Goal: Transaction & Acquisition: Purchase product/service

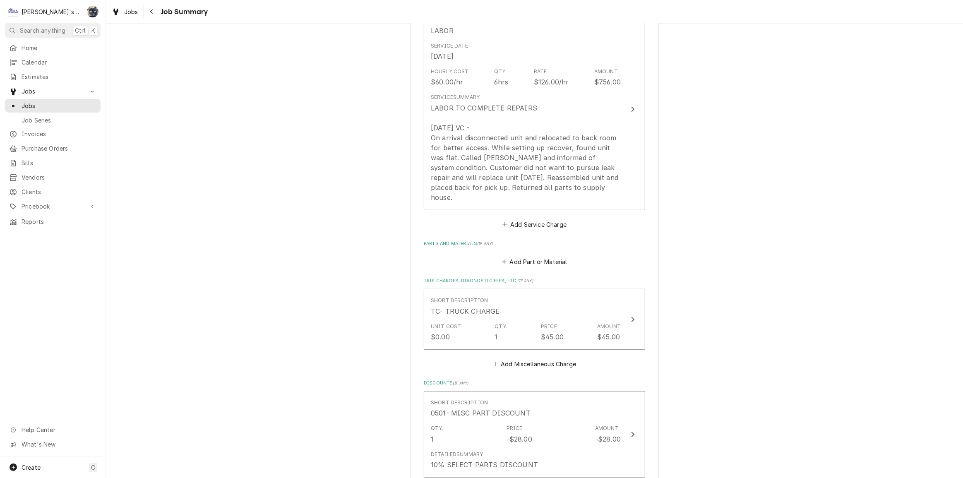
scroll to position [188, 0]
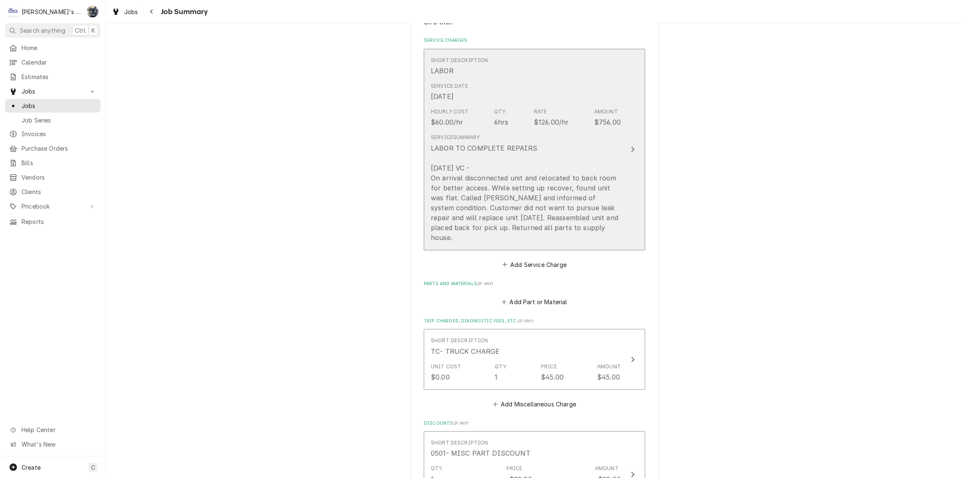
click at [505, 197] on div "LABOR TO COMPLETE REPAIRS 7/2/2025 VC - On arrival disconnected unit and reloca…" at bounding box center [526, 192] width 190 height 99
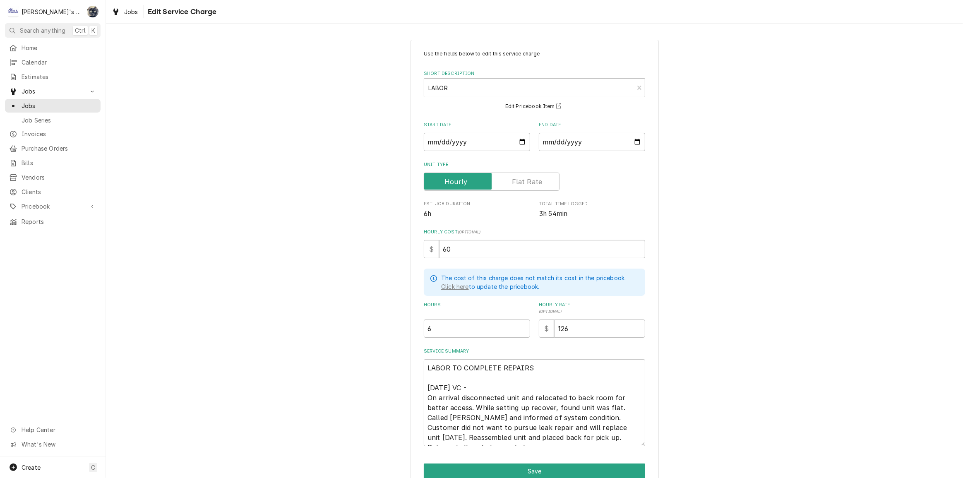
scroll to position [38, 0]
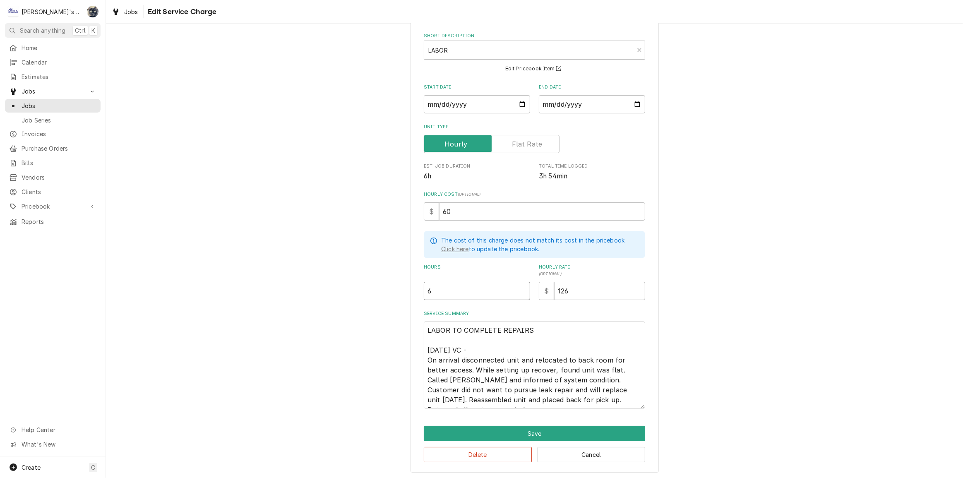
drag, startPoint x: 436, startPoint y: 291, endPoint x: 415, endPoint y: 291, distance: 21.1
click at [416, 291] on div "Use the fields below to edit this service charge Short Description LABOR Billin…" at bounding box center [535, 237] width 248 height 471
type textarea "x"
type input "2"
type textarea "x"
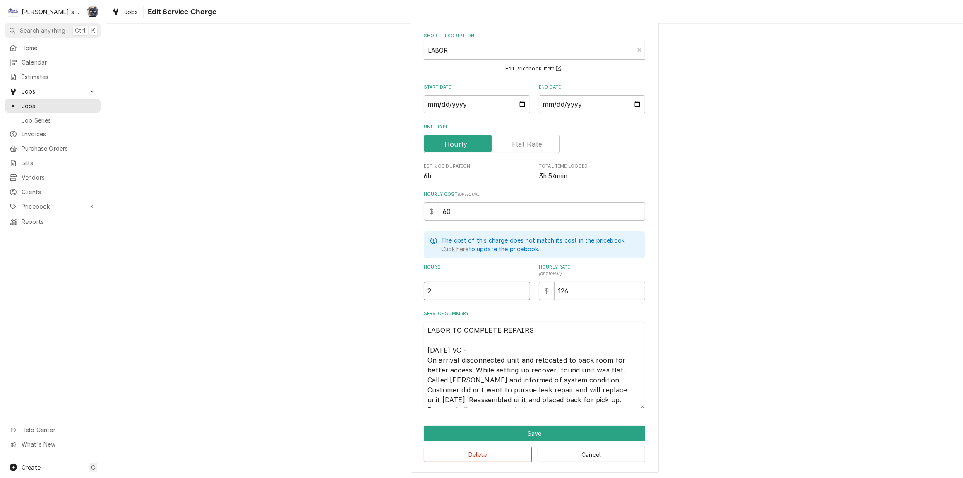
type input "2.3"
type textarea "x"
type input "2.33"
click at [532, 399] on textarea "LABOR TO COMPLETE REPAIRS 7/2/2025 VC - On arrival disconnected unit and reloca…" at bounding box center [534, 365] width 221 height 87
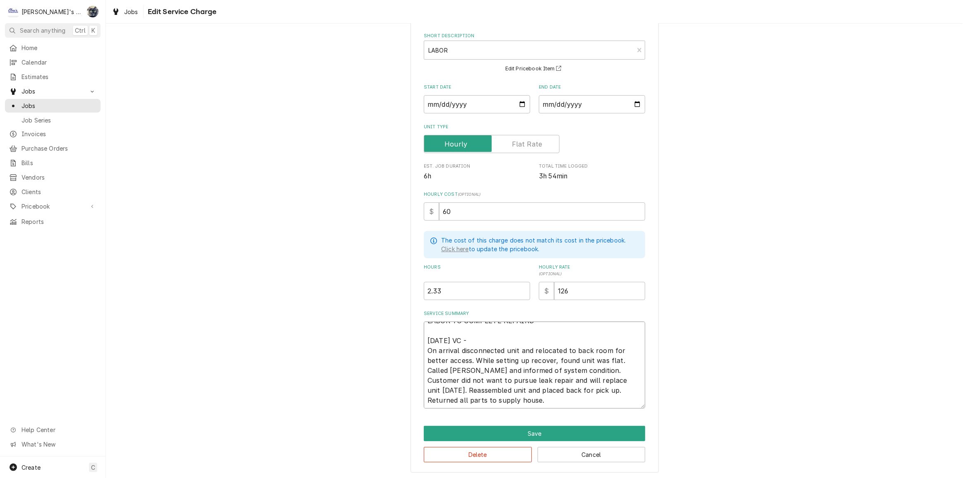
type textarea "x"
type textarea "LABOR TO COMPLETE REPAIRS 7/2/2025 VC - On arrival disconnected unit and reloca…"
type textarea "x"
type textarea "LABOR TO COMPLETE REPAIRS 7/2/2025 VC - On arrival disconnected unit and reloca…"
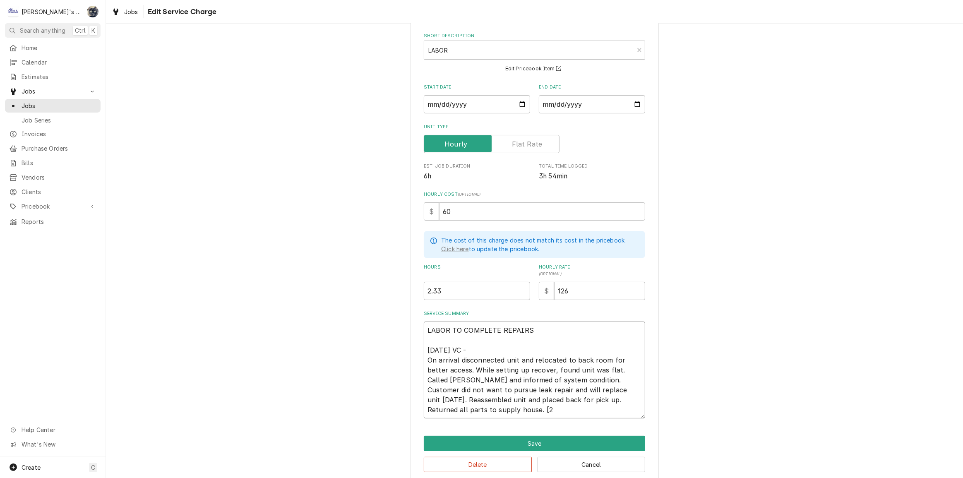
type textarea "x"
type textarea "LABOR TO COMPLETE REPAIRS 7/2/2025 VC - On arrival disconnected unit and reloca…"
type textarea "x"
type textarea "LABOR TO COMPLETE REPAIRS 7/2/2025 VC - On arrival disconnected unit and reloca…"
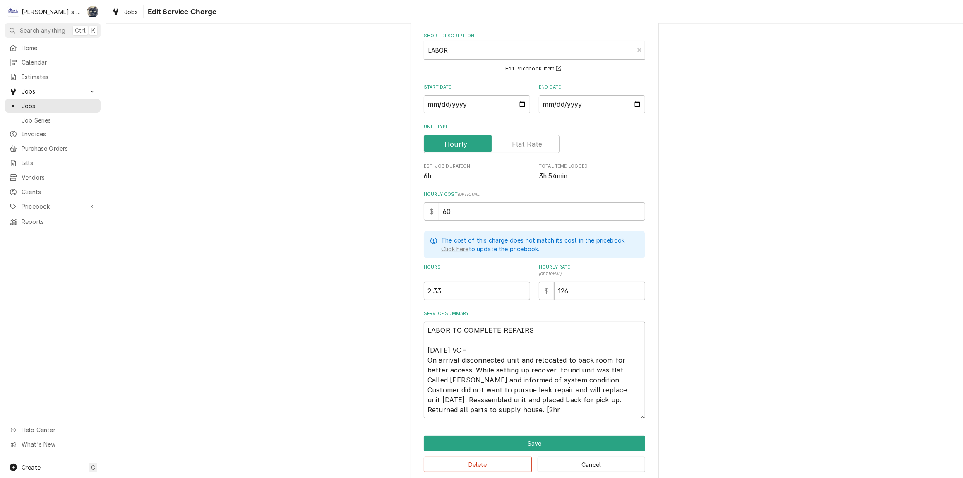
type textarea "x"
type textarea "LABOR TO COMPLETE REPAIRS 7/2/2025 VC - On arrival disconnected unit and reloca…"
type textarea "x"
type textarea "LABOR TO COMPLETE REPAIRS 7/2/2025 VC - On arrival disconnected unit and reloca…"
type textarea "x"
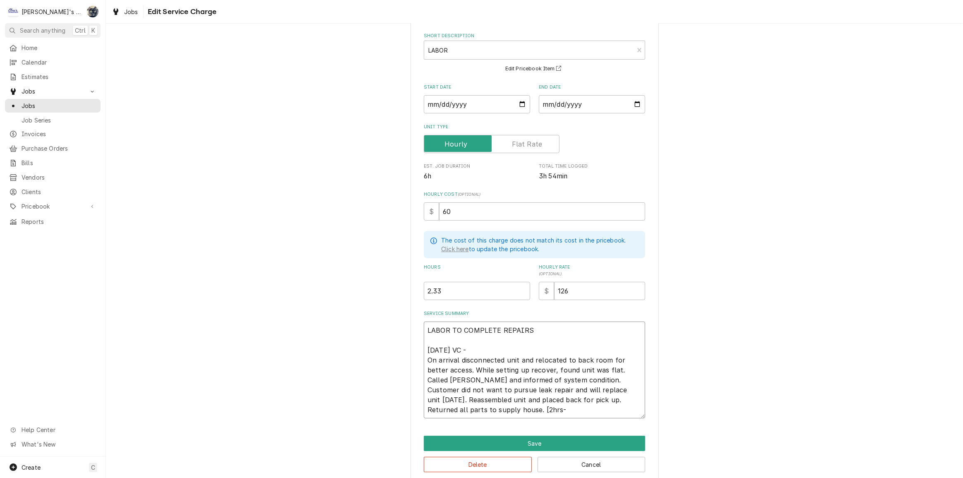
type textarea "LABOR TO COMPLETE REPAIRS 7/2/2025 VC - On arrival disconnected unit and reloca…"
type textarea "x"
type textarea "LABOR TO COMPLETE REPAIRS 7/2/2025 VC - On arrival disconnected unit and reloca…"
type textarea "x"
type textarea "LABOR TO COMPLETE REPAIRS 7/2/2025 VC - On arrival disconnected unit and reloca…"
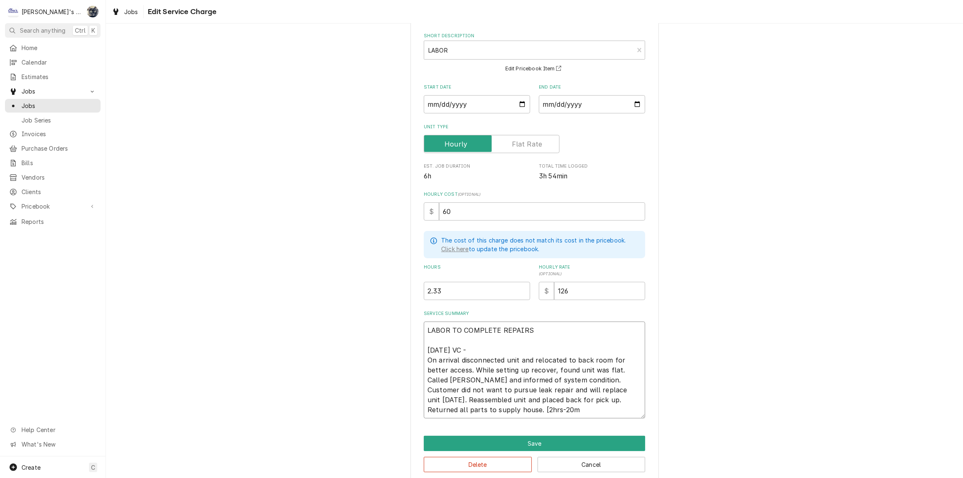
type textarea "x"
type textarea "LABOR TO COMPLETE REPAIRS 7/2/2025 VC - On arrival disconnected unit and reloca…"
type textarea "x"
type textarea "LABOR TO COMPLETE REPAIRS 7/2/2025 VC - On arrival disconnected unit and reloca…"
type textarea "x"
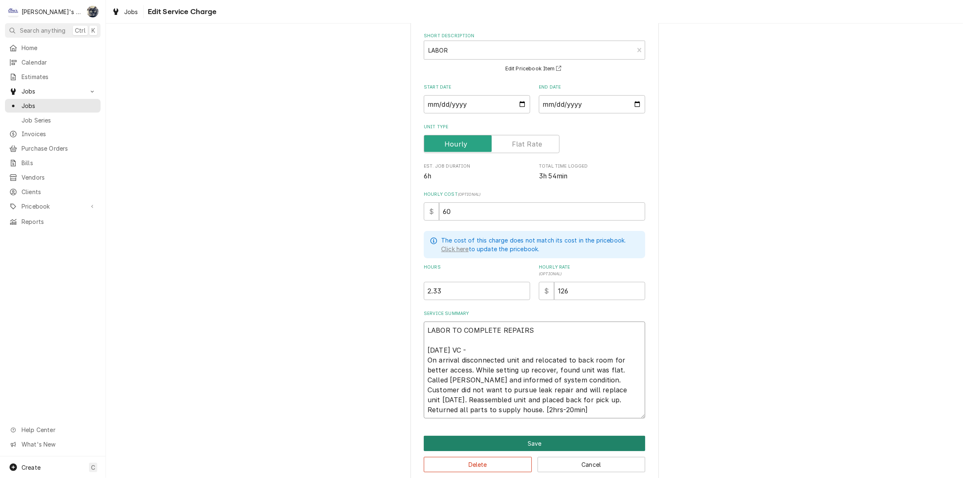
type textarea "LABOR TO COMPLETE REPAIRS 7/2/2025 VC - On arrival disconnected unit and reloca…"
click at [577, 446] on button "Save" at bounding box center [534, 443] width 221 height 15
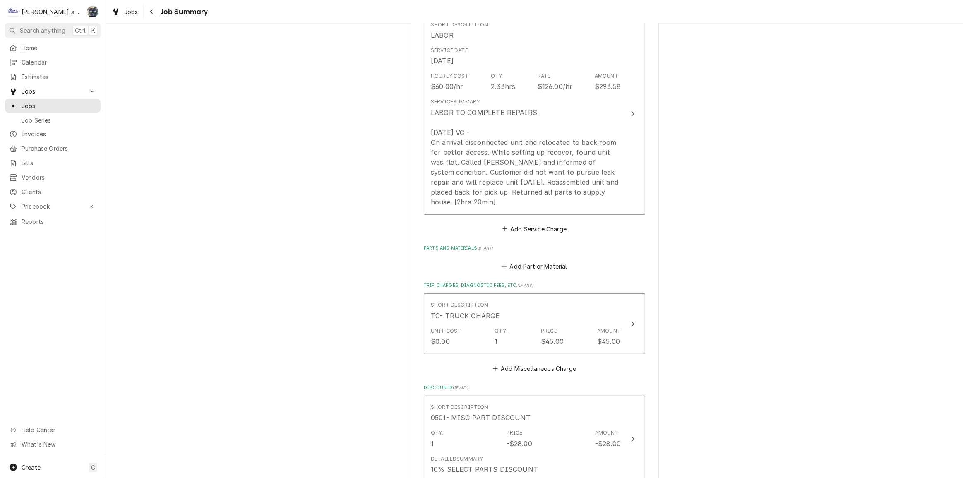
scroll to position [301, 0]
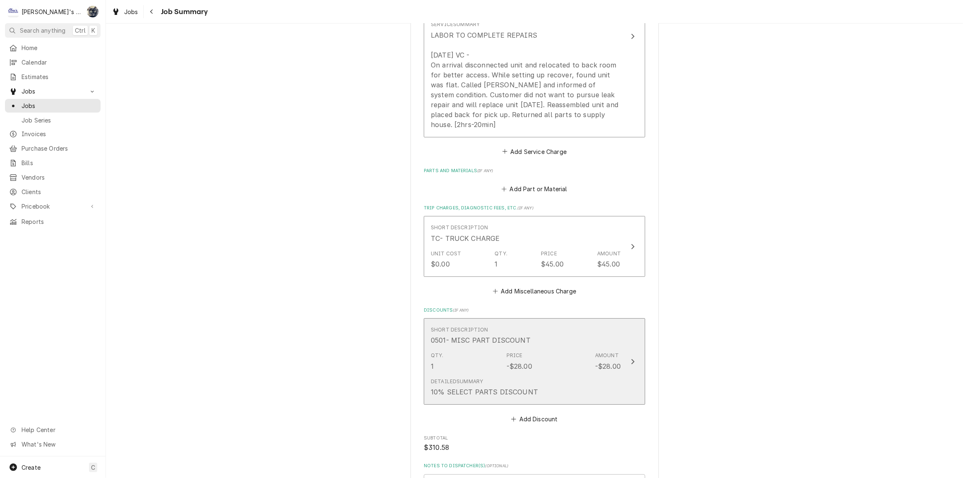
click at [562, 375] on div "Detailed Summary 10% SELECT PARTS DISCOUNT" at bounding box center [526, 388] width 190 height 26
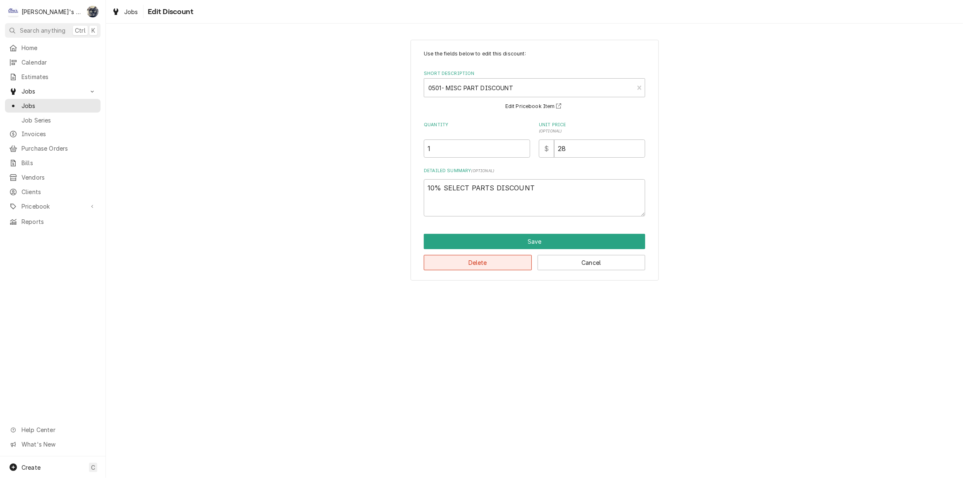
click at [516, 264] on button "Delete" at bounding box center [478, 262] width 108 height 15
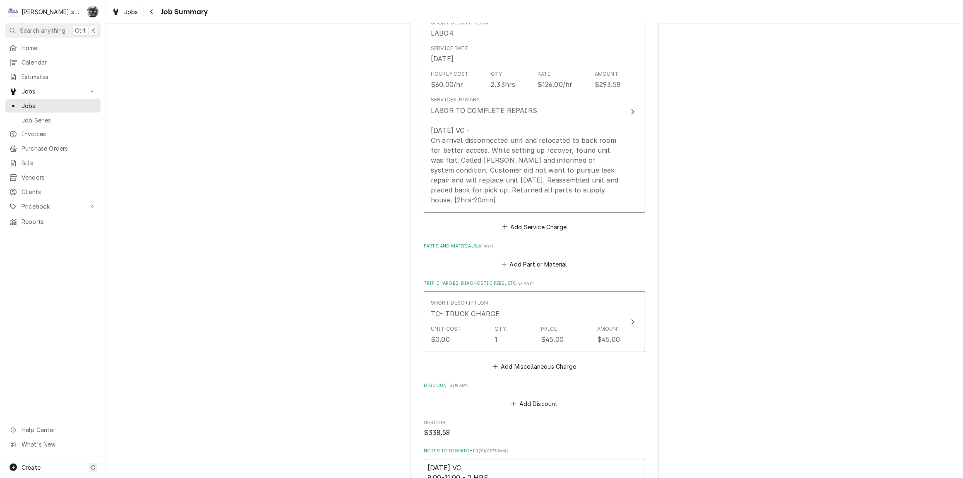
scroll to position [414, 0]
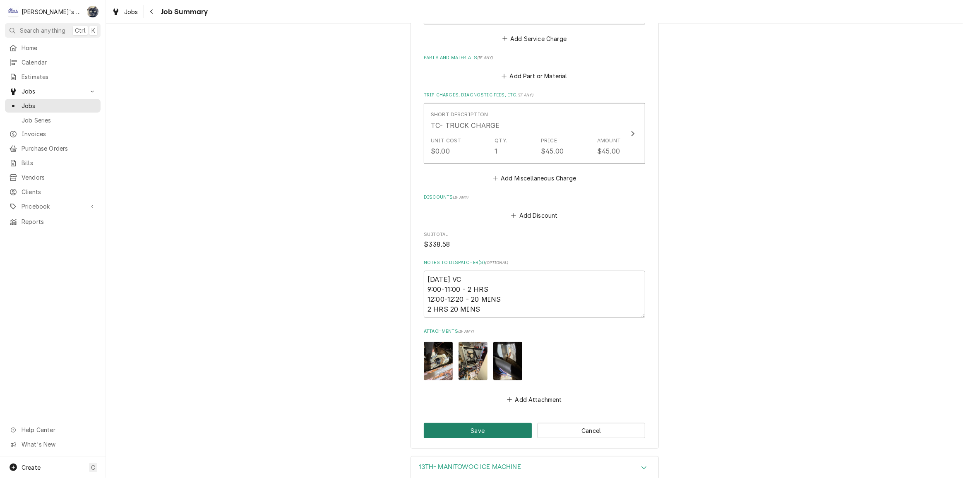
click at [469, 425] on button "Save" at bounding box center [478, 430] width 108 height 15
type textarea "x"
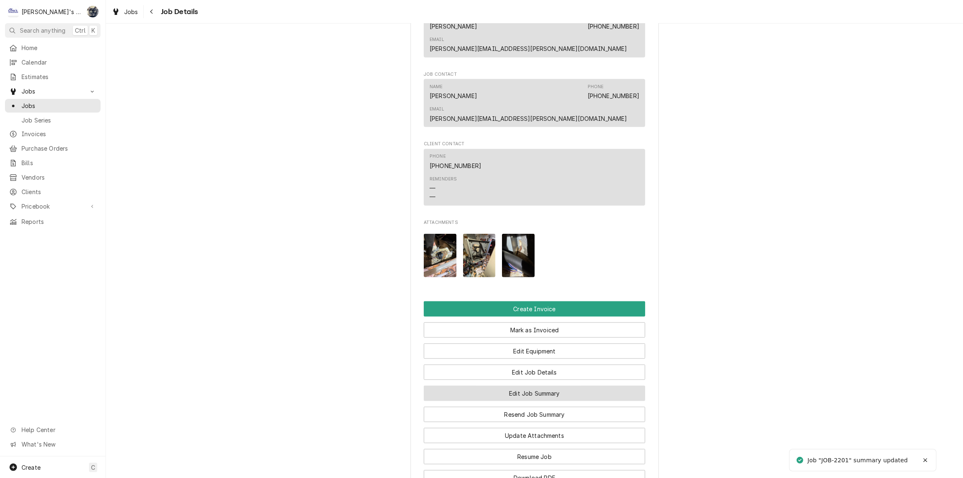
scroll to position [859, 0]
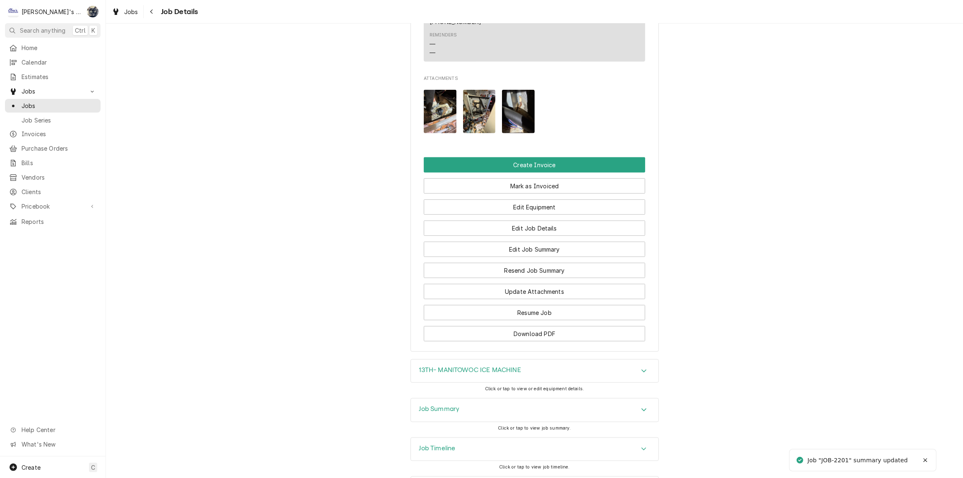
click at [527, 399] on div "Job Summary" at bounding box center [534, 410] width 247 height 23
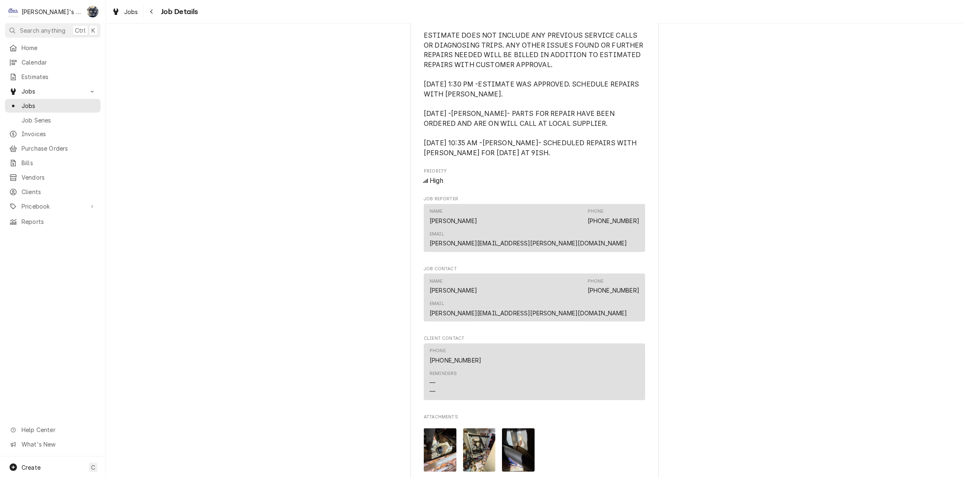
scroll to position [783, 0]
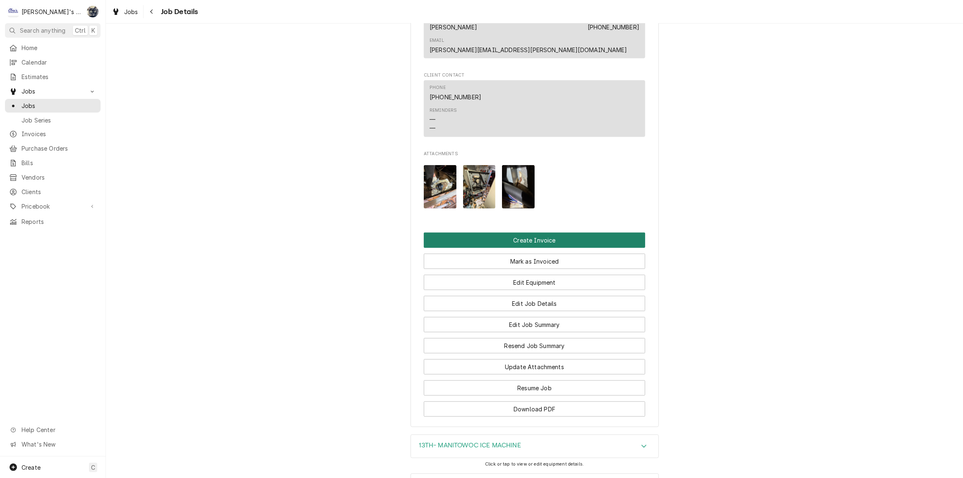
click at [534, 233] on button "Create Invoice" at bounding box center [534, 240] width 221 height 15
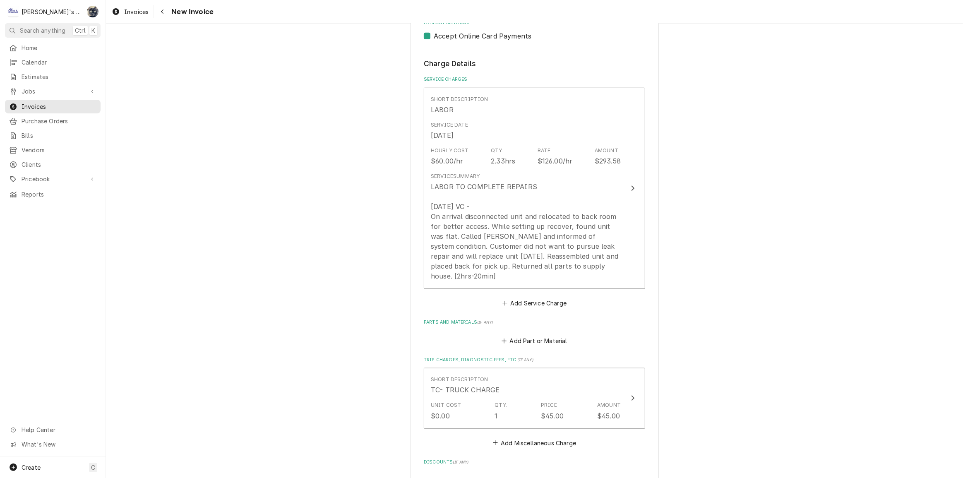
scroll to position [865, 0]
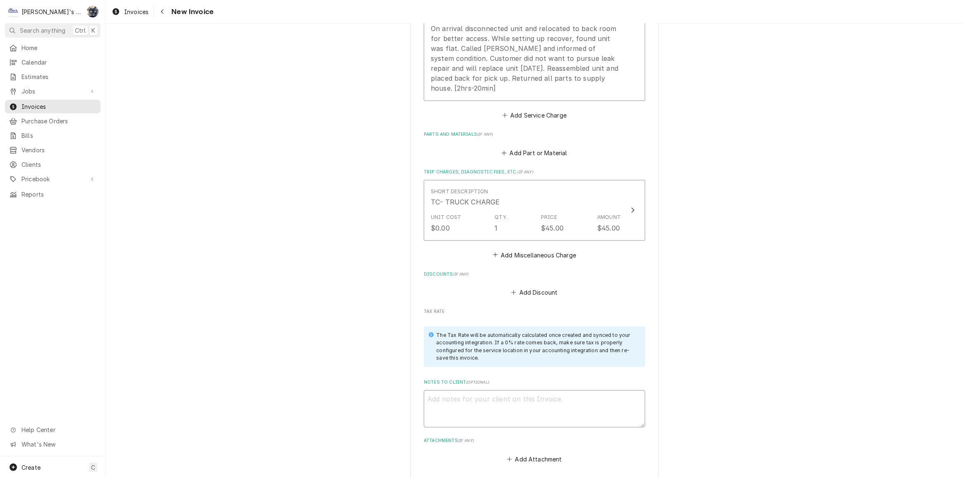
click at [488, 408] on textarea "Notes to Client ( optional )" at bounding box center [534, 408] width 221 height 37
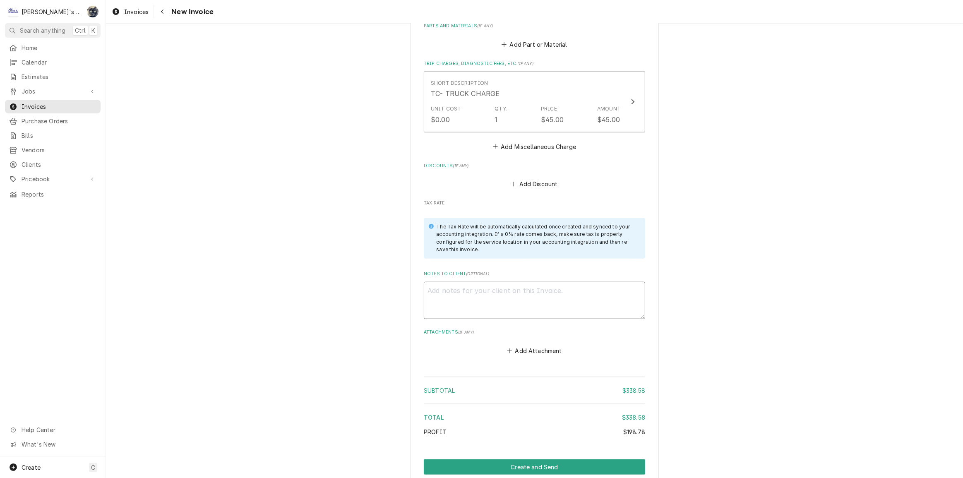
scroll to position [978, 0]
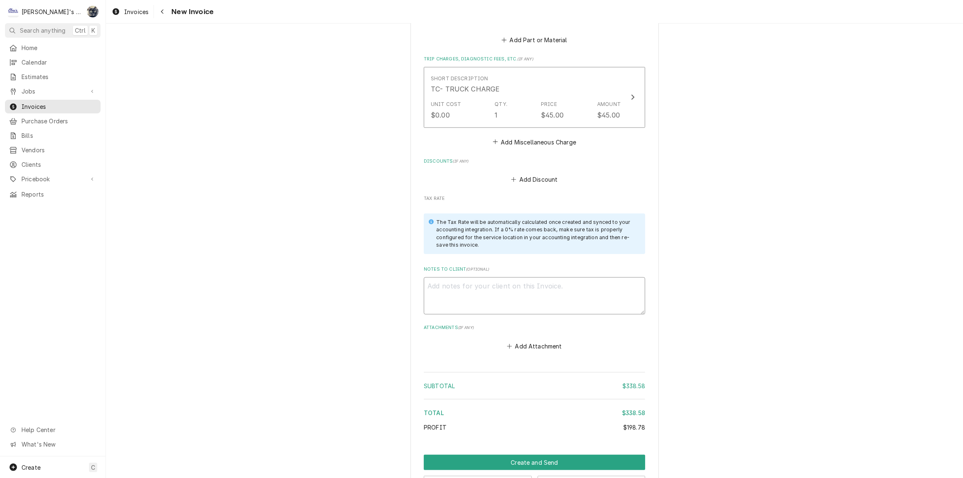
type textarea "x"
type textarea "9"
type textarea "x"
type textarea "9/"
type textarea "x"
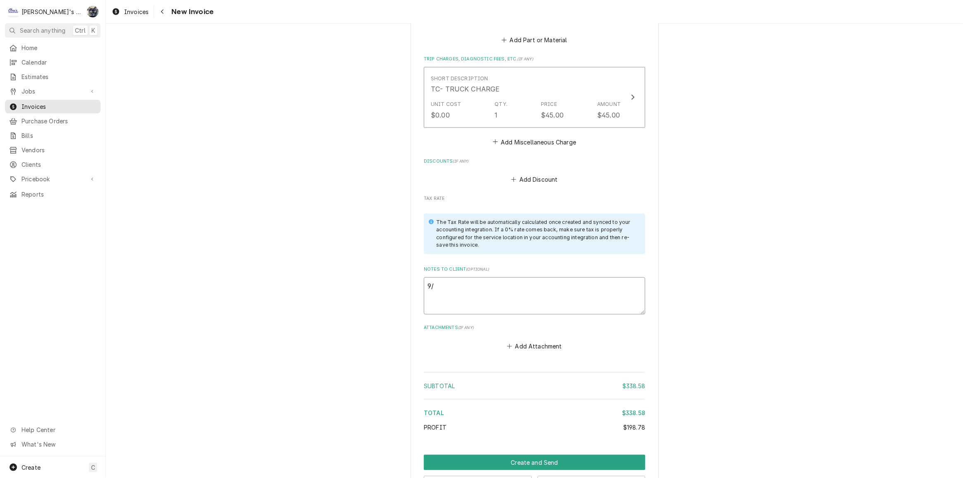
type textarea "9/4"
type textarea "x"
type textarea "9/4/"
type textarea "x"
type textarea "9/4/2"
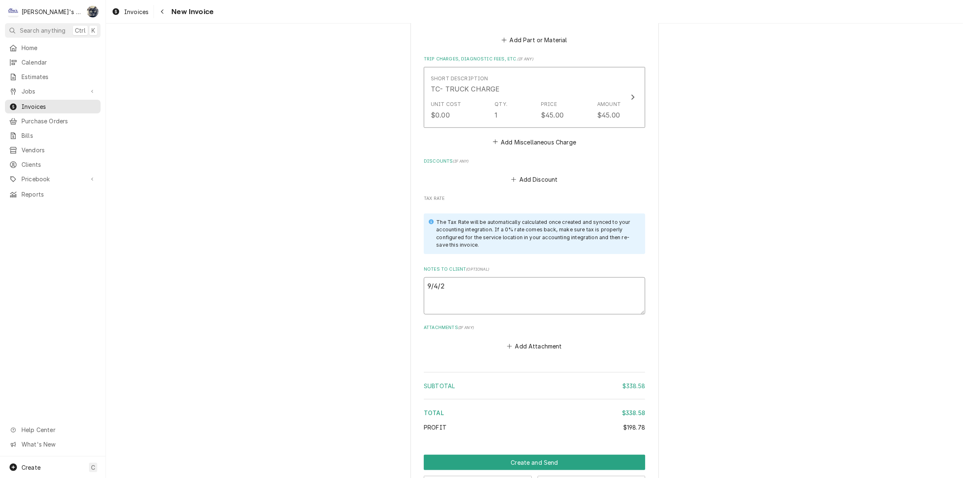
type textarea "x"
type textarea "9/4/20"
type textarea "x"
type textarea "9/4/202"
type textarea "x"
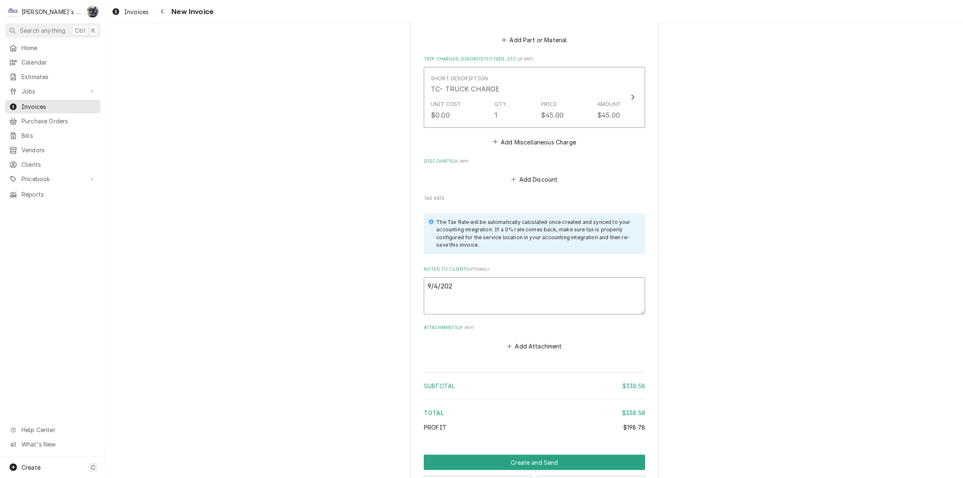
type textarea "9/4/2025"
type textarea "x"
type textarea "9/4/2025"
type textarea "x"
type textarea "9/4/2025 S"
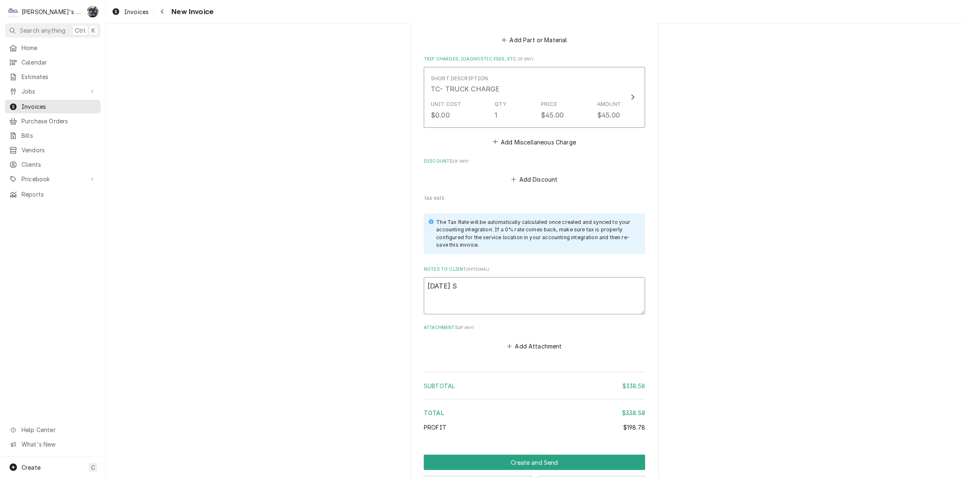
type textarea "x"
type textarea "9/4/2025 Sa"
type textarea "x"
type textarea "9/4/2025 Sar"
type textarea "x"
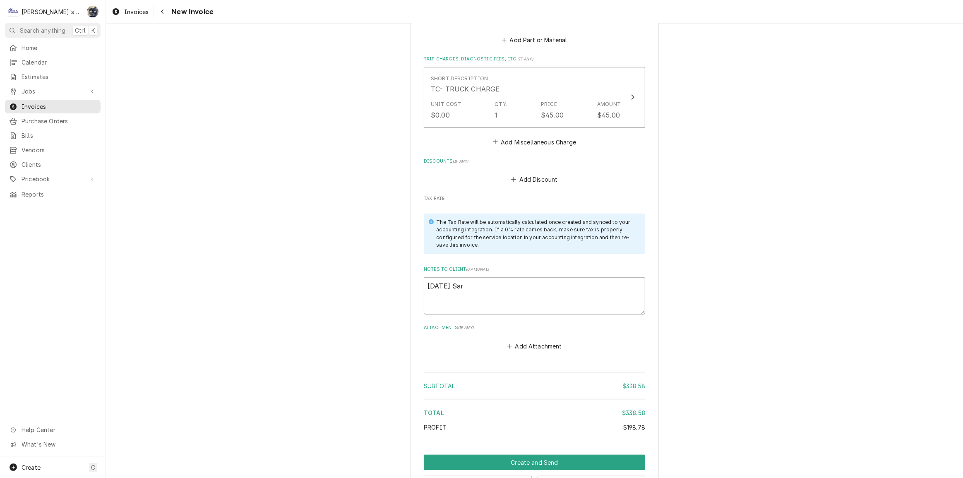
type textarea "9/4/2025 Sara"
type textarea "x"
type textarea "9/4/2025 Sarah"
type textarea "x"
type textarea "9/4/2025 Sarah"
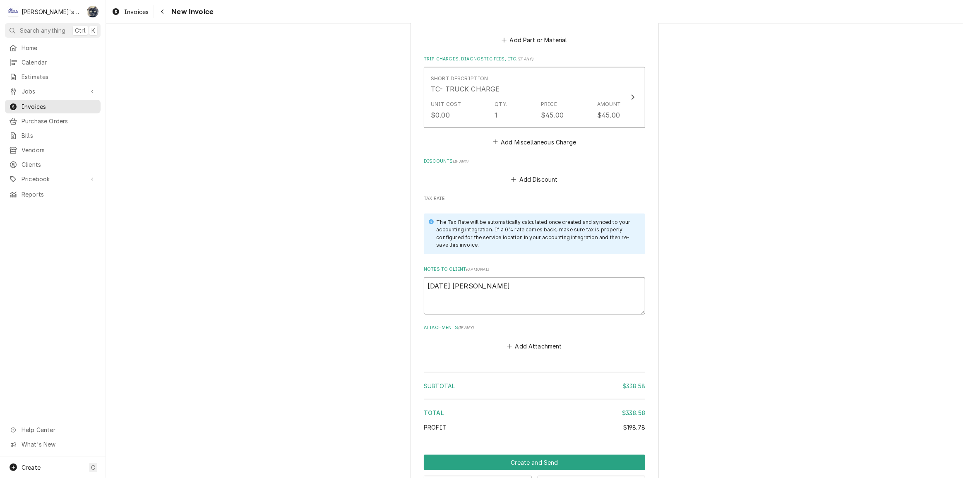
type textarea "x"
type textarea "9/4/2025 Sarah -"
type textarea "x"
type textarea "9/4/2025 Sarah -"
type textarea "x"
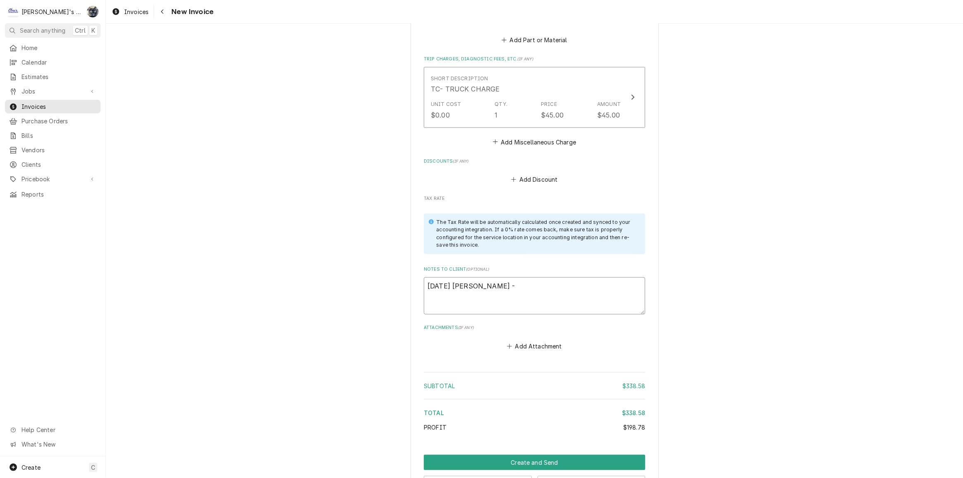
type textarea "9/4/2025 Sarah - G"
type textarea "x"
type textarea "9/4/2025 Sarah - Gr"
type textarea "x"
type textarea "9/4/2025 Sarah - Gre"
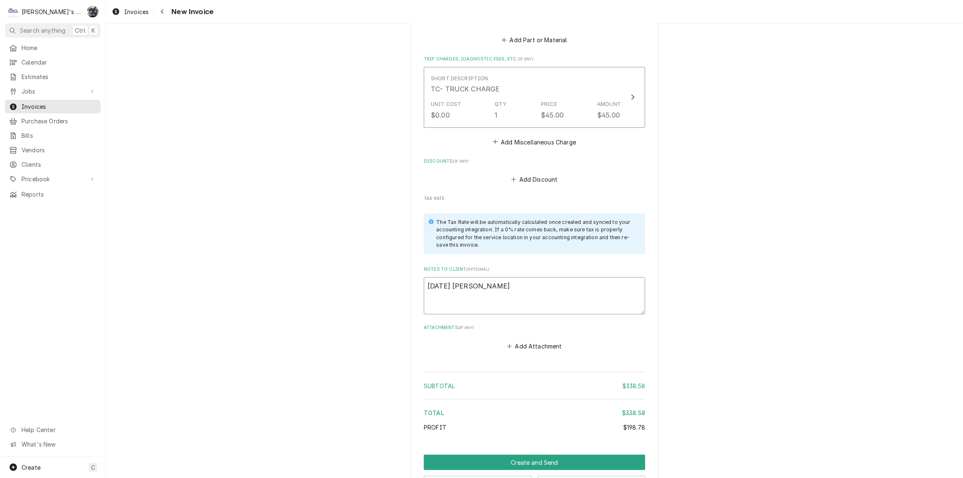
type textarea "x"
type textarea "9/4/2025 Sarah - Greg"
type textarea "x"
type textarea "9/4/2025 Sarah - Greg,"
type textarea "x"
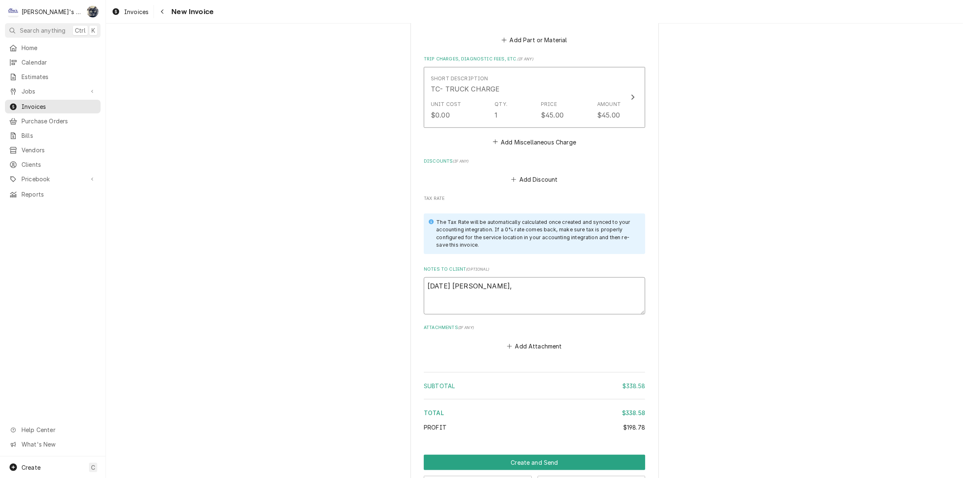
type textarea "9/4/2025 Sarah - Greg,"
type textarea "x"
type textarea "9/4/2025 Sarah - Greg, s"
type textarea "x"
type textarea "9/4/2025 Sarah - Greg, sh"
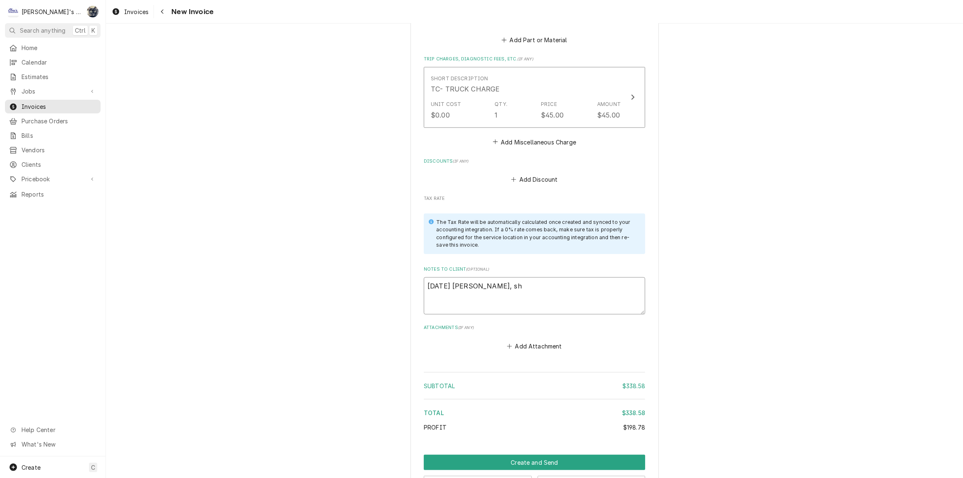
type textarea "x"
type textarea "9/4/2025 Sarah - Greg, sho"
type textarea "x"
type textarea "9/4/2025 Sarah - Greg, shou"
type textarea "x"
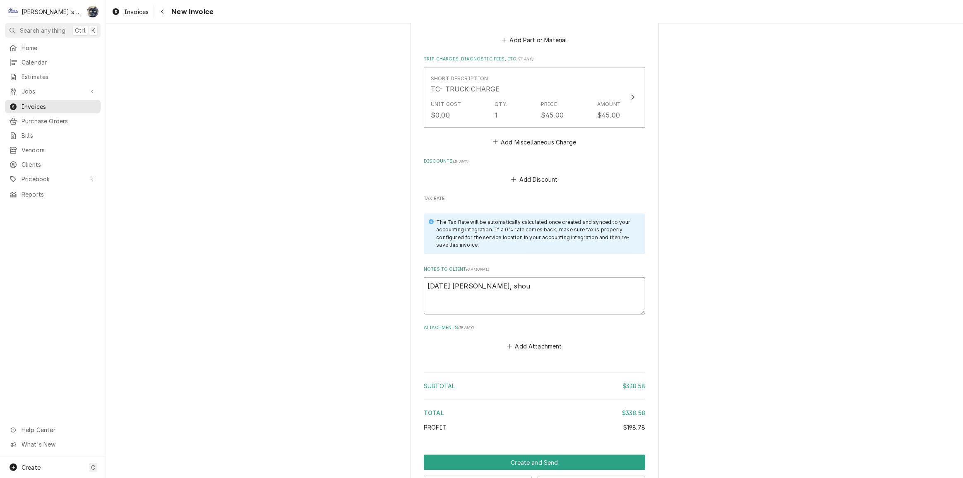
type textarea "9/4/2025 Sarah - Greg, shoul"
type textarea "x"
type textarea "9/4/2025 Sarah - Greg, should"
type textarea "x"
type textarea "9/4/2025 Sarah - Greg, should"
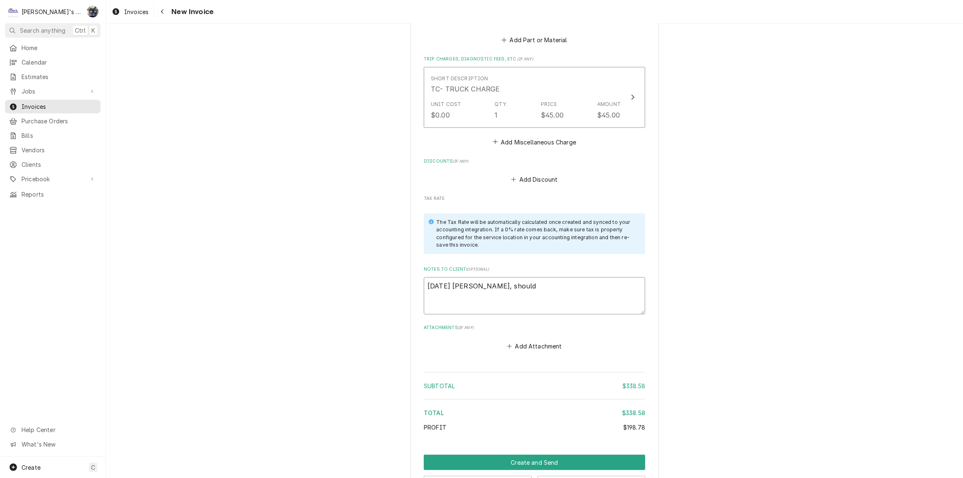
type textarea "x"
type textarea "9/4/2025 Sarah - Greg, should w"
type textarea "x"
type textarea "9/4/2025 Sarah - Greg, should we"
type textarea "x"
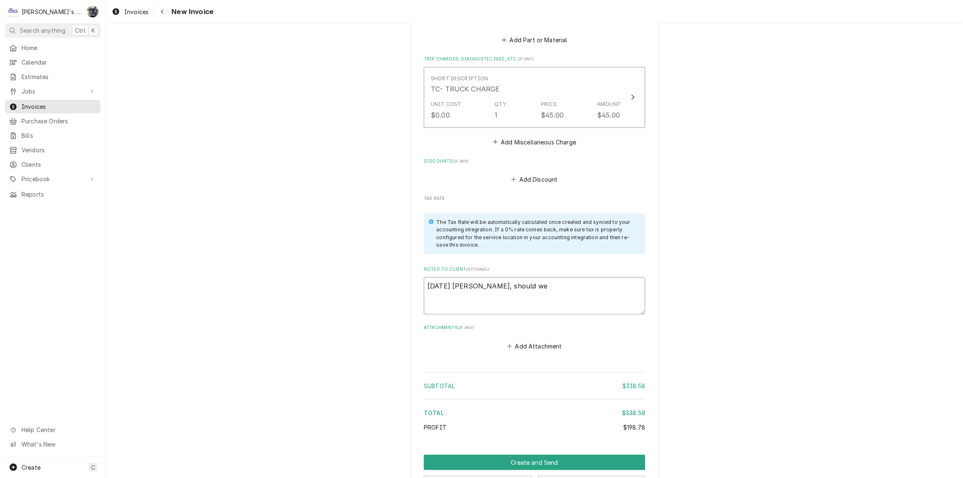
type textarea "9/4/2025 Sarah - Greg, should we"
type textarea "x"
type textarea "9/4/2025 Sarah - Greg, should we n"
type textarea "x"
type textarea "9/4/2025 Sarah - Greg, should we no"
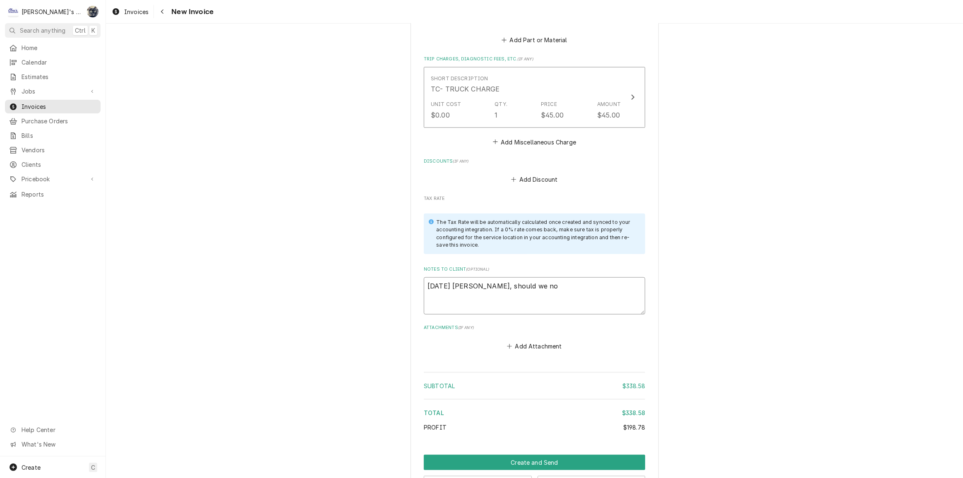
type textarea "x"
type textarea "9/4/2025 Sarah - Greg, should we no c"
type textarea "x"
type textarea "9/4/2025 Sarah - Greg, should we no ch"
type textarea "x"
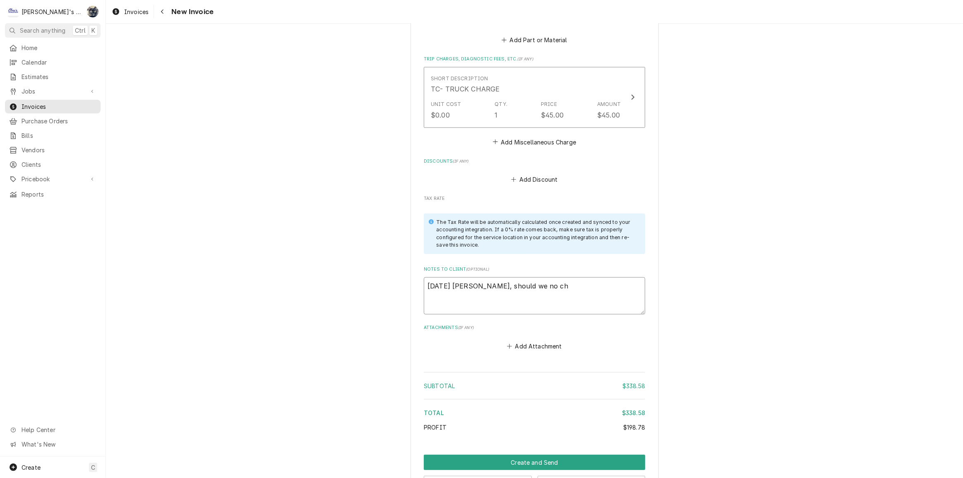
type textarea "9/4/2025 Sarah - Greg, should we no cha"
type textarea "x"
type textarea "9/4/2025 Sarah - Greg, should we no char"
type textarea "x"
type textarea "9/4/2025 Sarah - Greg, should we no charg"
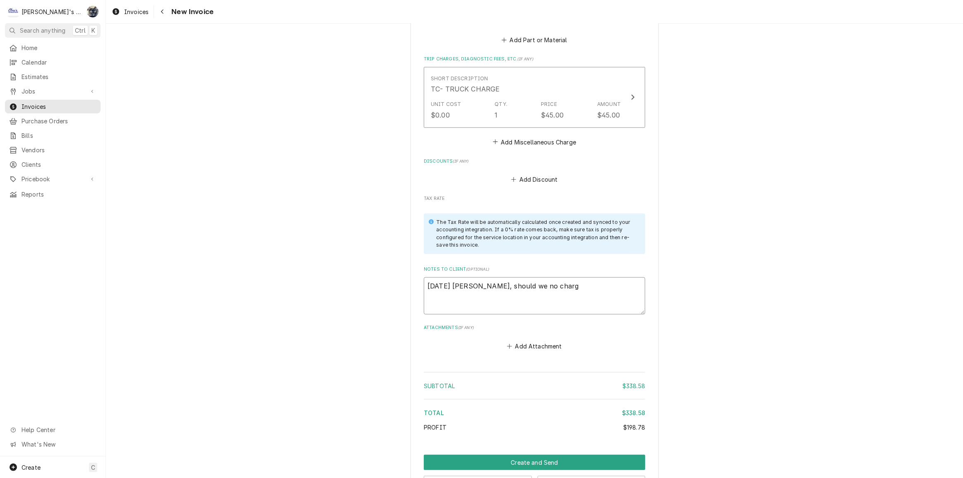
type textarea "x"
type textarea "9/4/2025 Sarah - Greg, should we no charge"
type textarea "x"
type textarea "9/4/2025 Sarah - Greg, should we no charge"
type textarea "x"
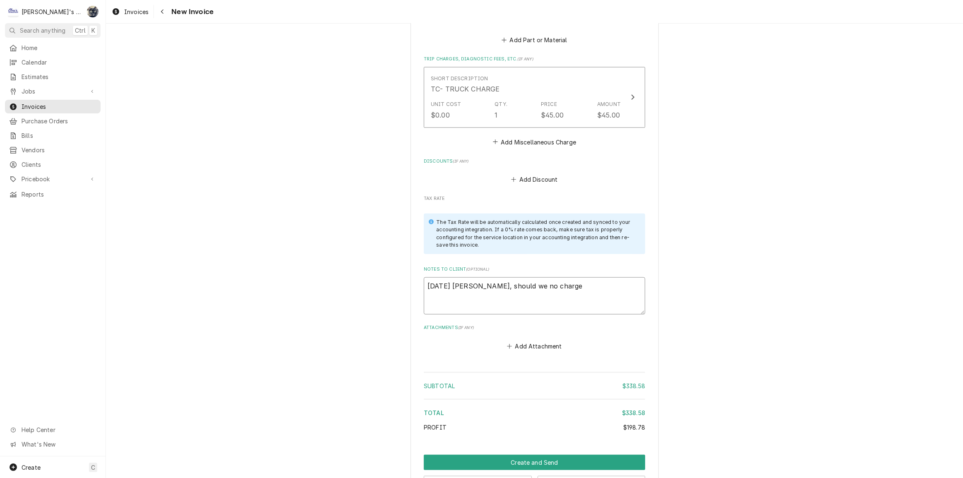
type textarea "9/4/2025 Sarah - Greg, should we no charge t"
type textarea "x"
type textarea "9/4/2025 Sarah - Greg, should we no charge th"
type textarea "x"
type textarea "9/4/2025 Sarah - Greg, should we no charge thi"
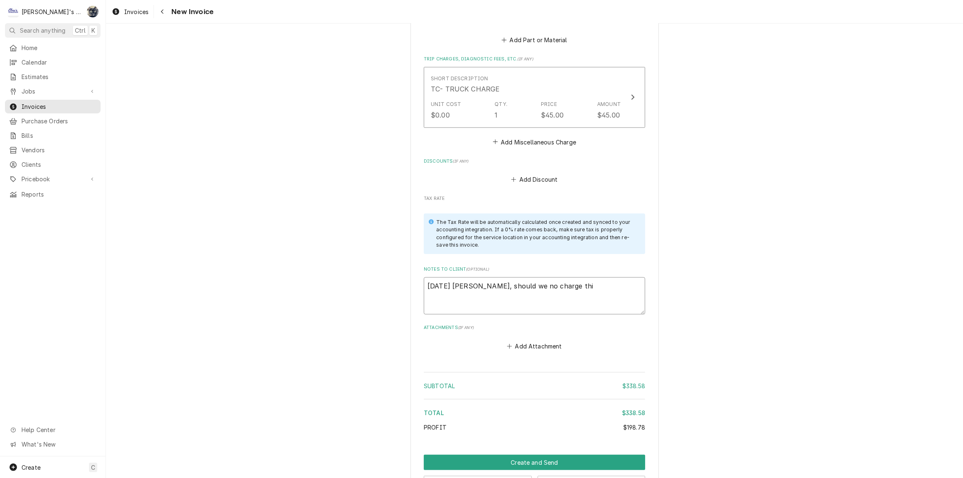
type textarea "x"
type textarea "9/4/2025 Sarah - Greg, should we no charge this"
type textarea "x"
type textarea "9/4/2025 Sarah - Greg, should we no charge this?"
type textarea "x"
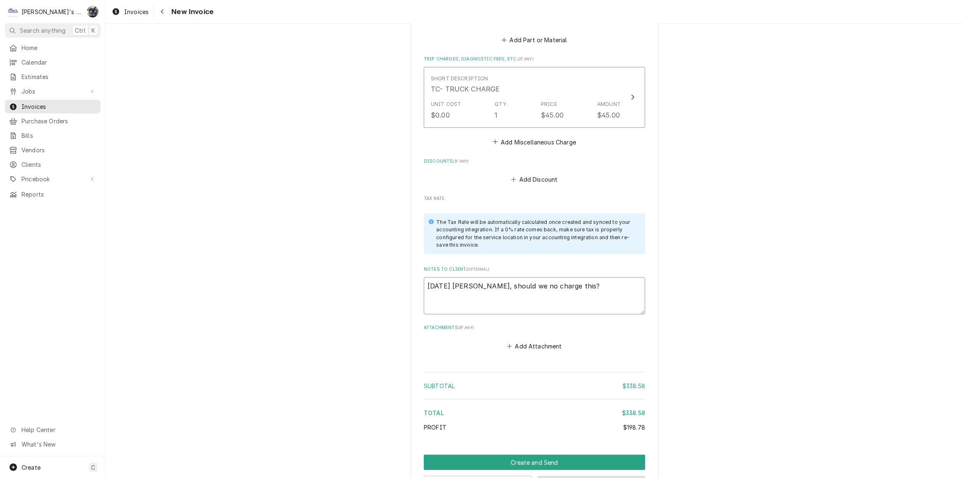
type textarea "9/4/2025 Sarah - Greg, should we no charge this?"
click at [555, 476] on button "Save Draft" at bounding box center [592, 483] width 108 height 15
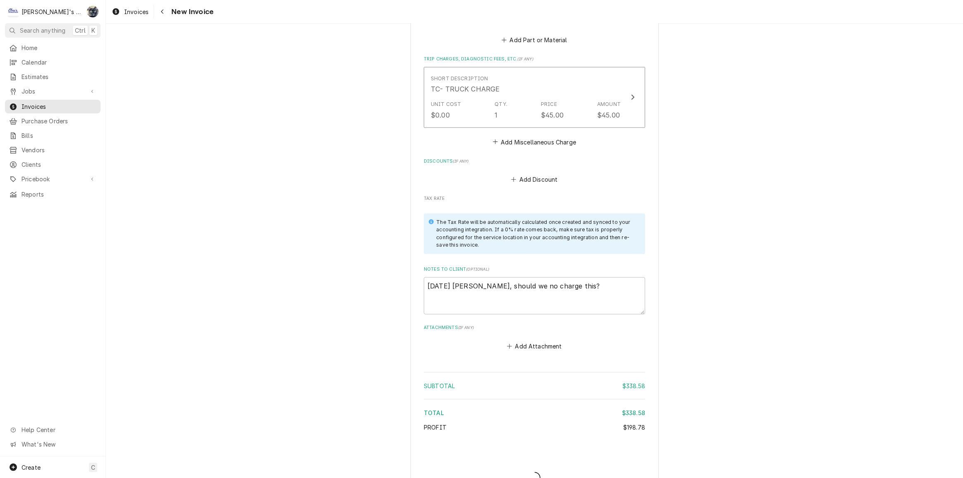
type textarea "x"
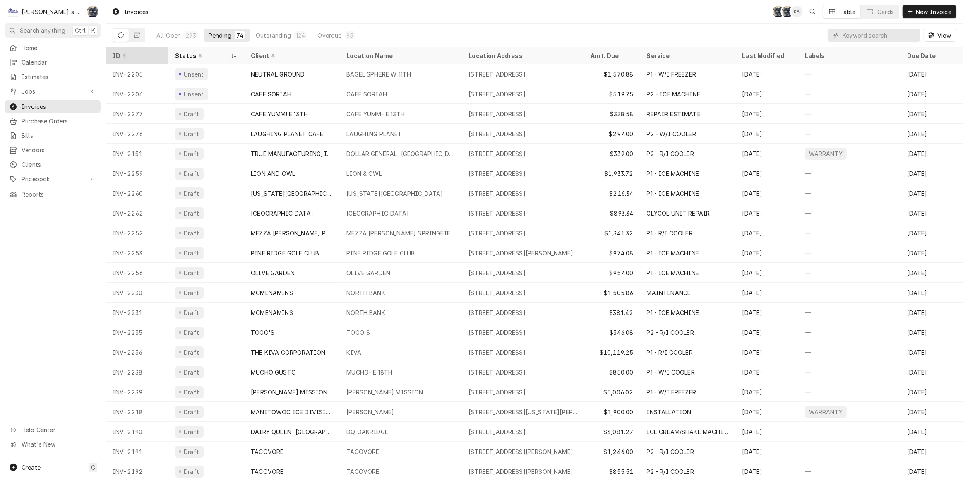
click at [136, 58] on div "ID" at bounding box center [137, 55] width 48 height 9
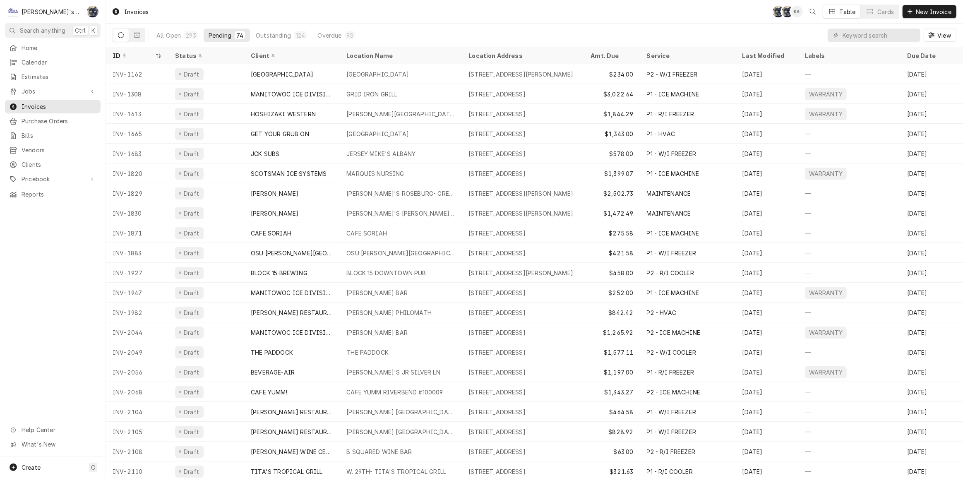
click at [136, 58] on div "ID" at bounding box center [133, 55] width 41 height 9
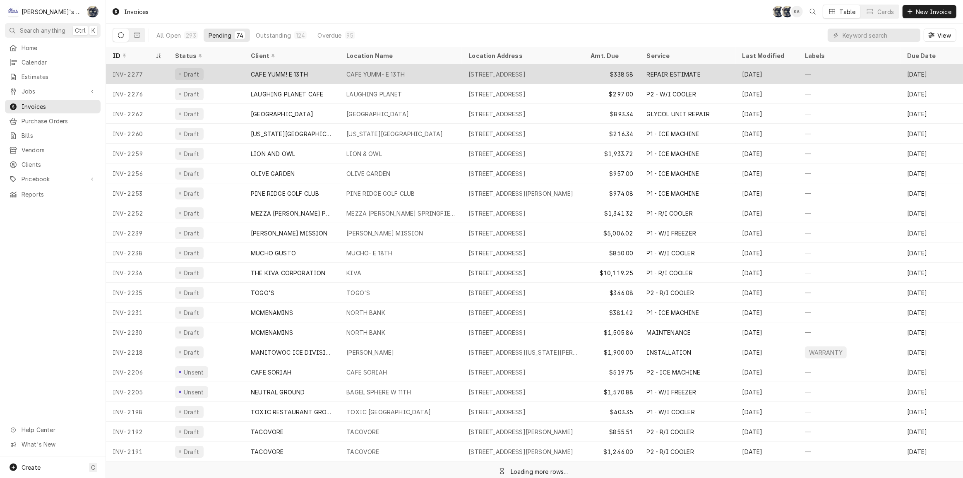
click at [291, 71] on div "CAFE YUMM! E 13TH" at bounding box center [279, 74] width 57 height 9
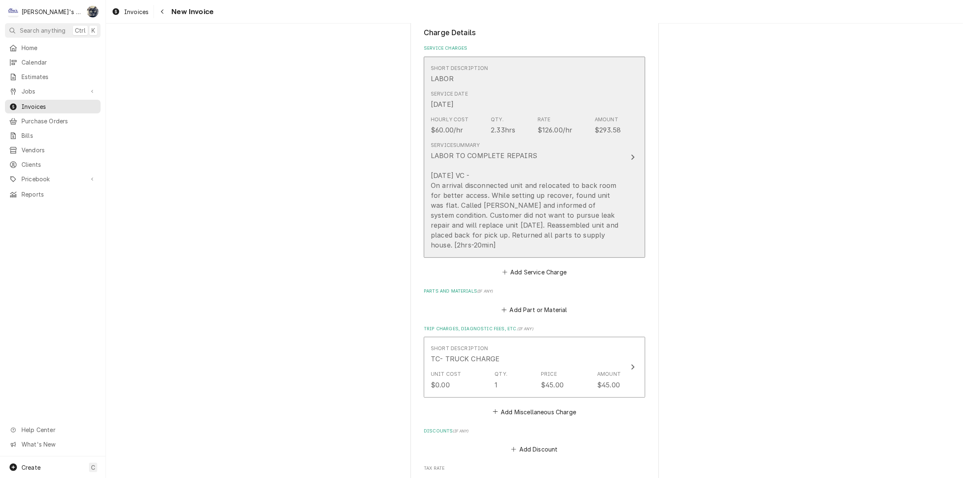
scroll to position [940, 0]
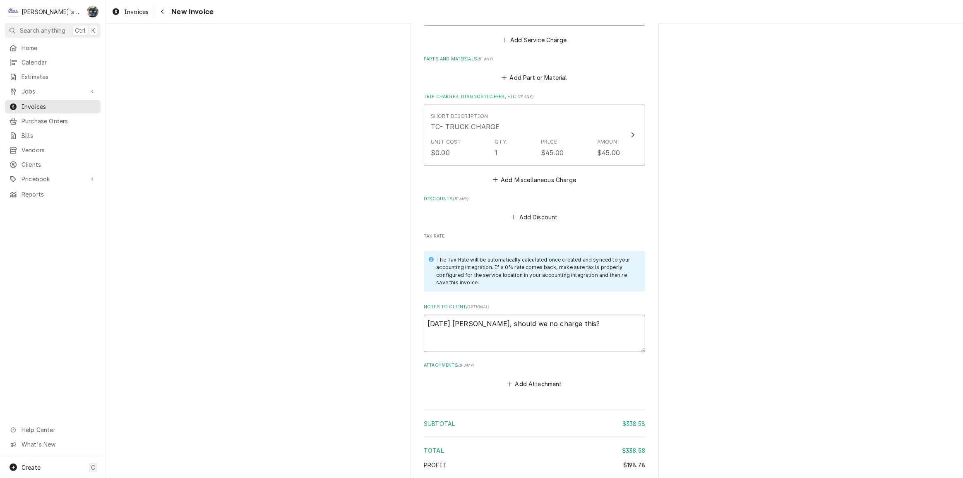
click at [607, 315] on textarea "9/4/2025 Sarah - Greg, should we no charge this?" at bounding box center [534, 333] width 221 height 37
type textarea "x"
type textarea "9/4/2025 Sarah - Greg, should we no charge this?"
type textarea "x"
type textarea "9/4/2025 Sarah - Greg, should we no charge this? O"
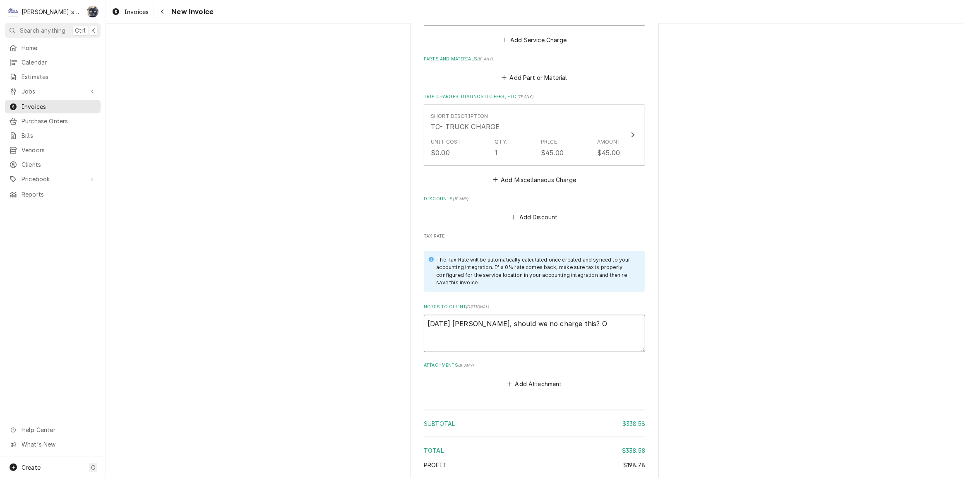
type textarea "x"
type textarea "9/4/2025 Sarah - Greg, should we no charge this? Or"
type textarea "x"
type textarea "9/4/2025 Sarah - Greg, should we no charge this? Or"
type textarea "x"
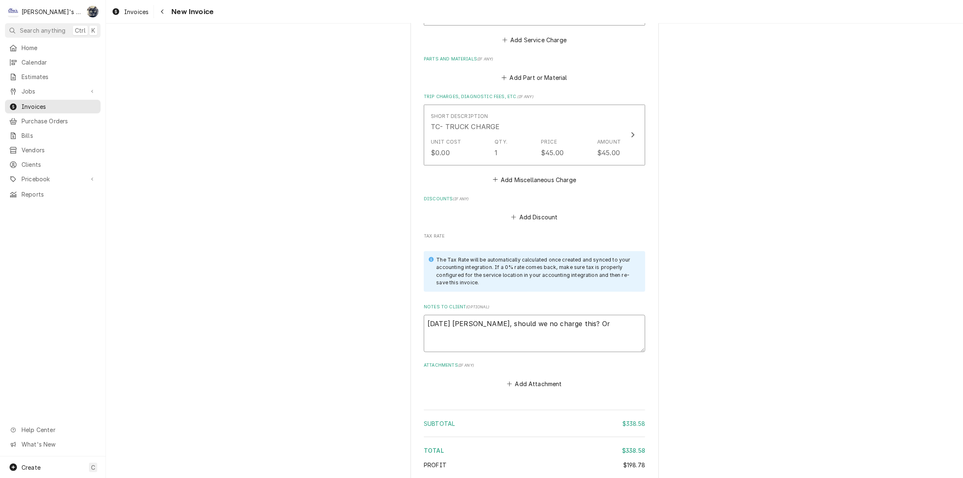
type textarea "9/4/2025 Sarah - Greg, should we no charge this? Or m"
type textarea "x"
type textarea "9/4/2025 Sarah - Greg, should we no charge this? Or ma"
type textarea "x"
type textarea "9/4/2025 Sarah - Greg, should we no charge this? Or may"
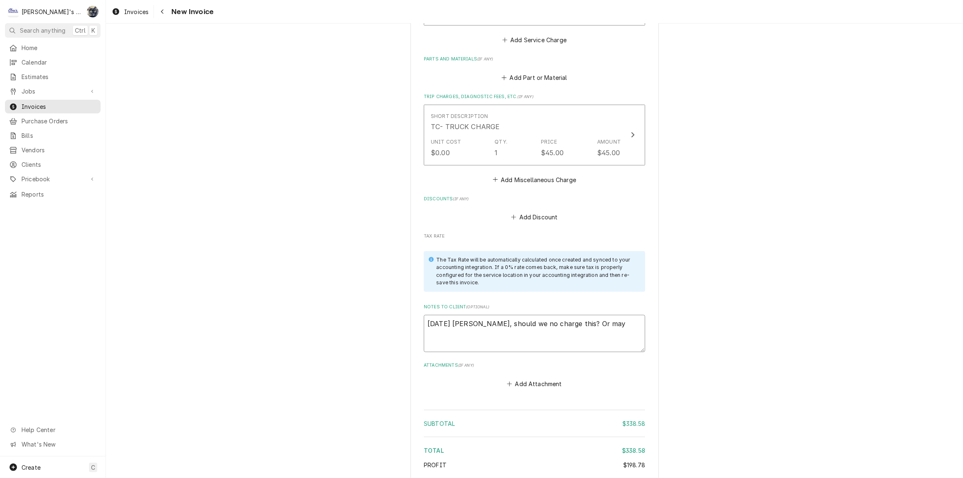
type textarea "x"
type textarea "9/4/2025 Sarah - Greg, should we no charge this? Or mayb"
type textarea "x"
type textarea "9/4/2025 Sarah - Greg, should we no charge this? Or maybe"
type textarea "x"
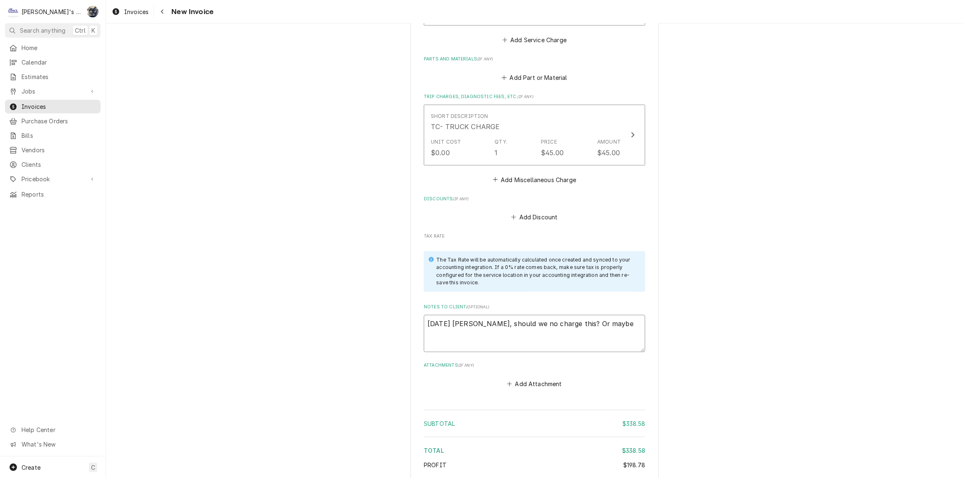
type textarea "9/4/2025 Sarah - Greg, should we no charge this? Or maybe j"
type textarea "x"
type textarea "9/4/2025 Sarah - Greg, should we no charge this? Or maybe ju"
type textarea "x"
type textarea "9/4/2025 Sarah - Greg, should we no charge this? Or maybe jus"
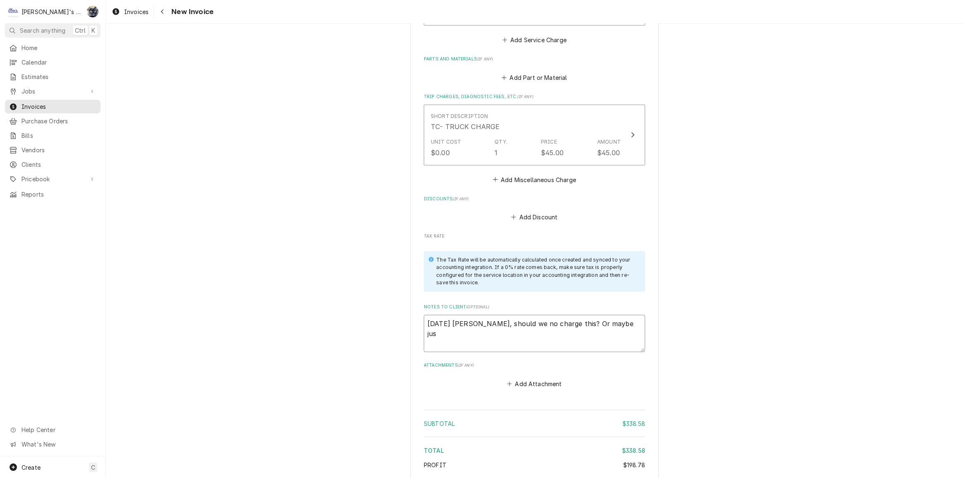
type textarea "x"
type textarea "9/4/2025 Sarah - Greg, should we no charge this? Or maybe just"
type textarea "x"
type textarea "9/4/2025 Sarah - Greg, should we no charge this? Or maybe just"
type textarea "x"
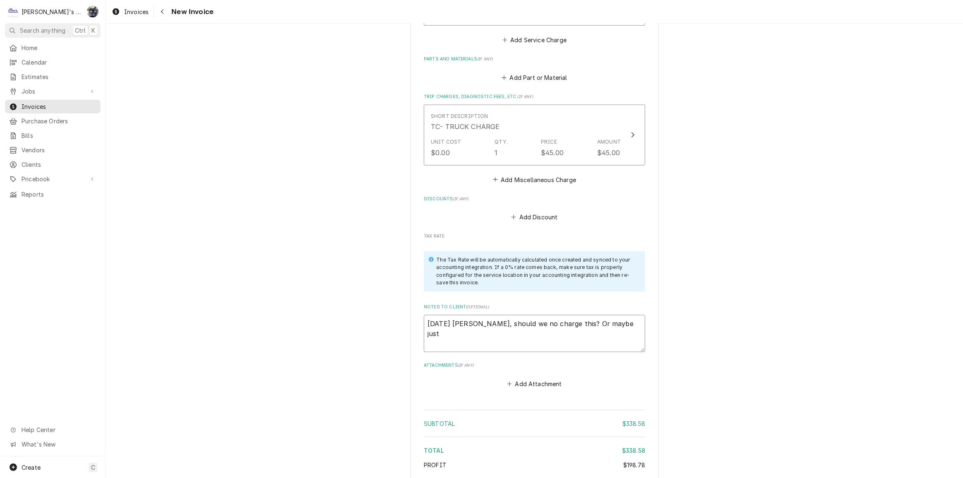
type textarea "9/4/2025 Sarah - Greg, should we no charge this? Or maybe just b"
type textarea "x"
type textarea "9/4/2025 Sarah - Greg, should we no charge this? Or maybe just bi"
type textarea "x"
type textarea "9/4/2025 Sarah - Greg, should we no charge this? Or maybe just bil"
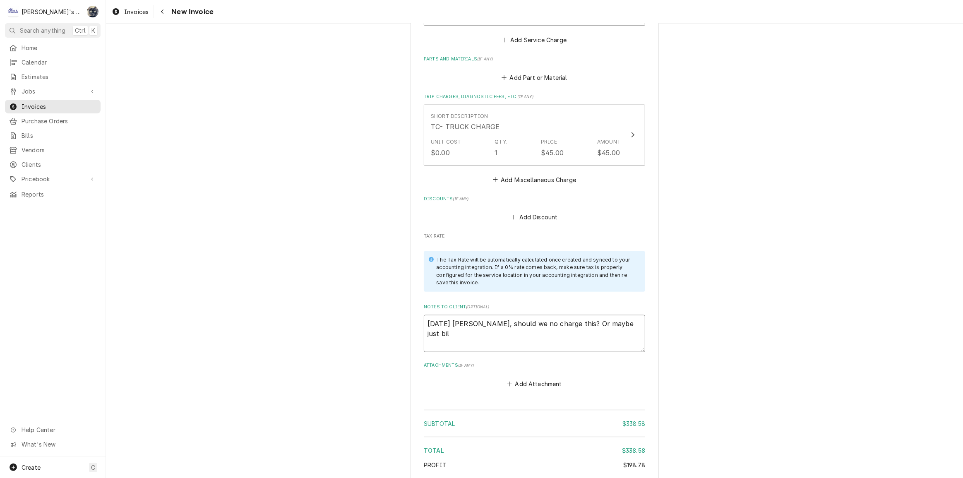
type textarea "x"
type textarea "9/4/2025 Sarah - Greg, should we no charge this? Or maybe just bill"
type textarea "x"
type textarea "9/4/2025 Sarah - Greg, should we no charge this? Or maybe just bill"
type textarea "x"
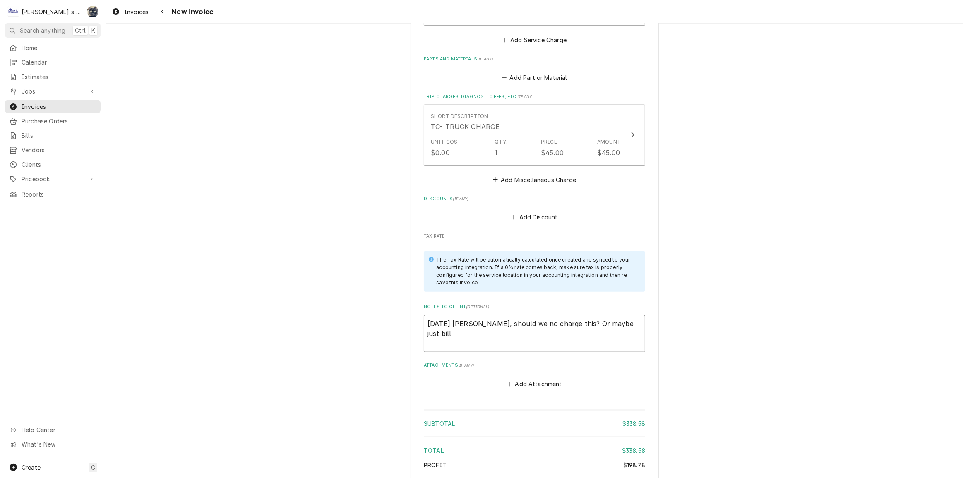
type textarea "9/4/2025 Sarah - Greg, should we no charge this? Or maybe just bill m"
type textarea "x"
type textarea "9/4/2025 Sarah - Greg, should we no charge this? Or maybe just bill mi"
type textarea "x"
type textarea "9/4/2025 Sarah - Greg, should we no charge this? Or maybe just bill min"
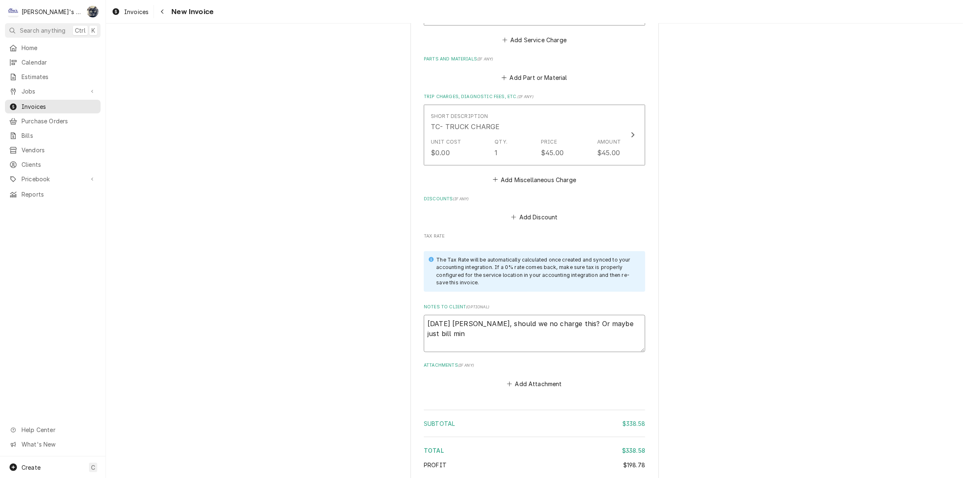
type textarea "x"
type textarea "9/4/2025 Sarah - Greg, should we no charge this? Or maybe just bill mini"
type textarea "x"
type textarea "9/4/2025 Sarah - Greg, should we no charge this? Or maybe just bill miniu"
type textarea "x"
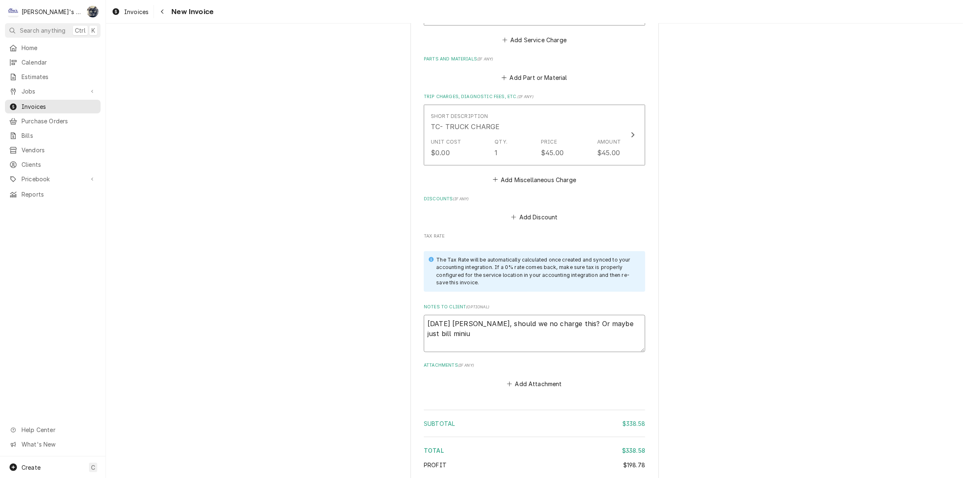
type textarea "9/4/2025 Sarah - Greg, should we no charge this? Or maybe just bill minium"
type textarea "x"
type textarea "9/4/2025 Sarah - Greg, should we no charge this? Or maybe just bill miniu"
type textarea "x"
type textarea "9/4/2025 Sarah - Greg, should we no charge this? Or maybe just bill mini"
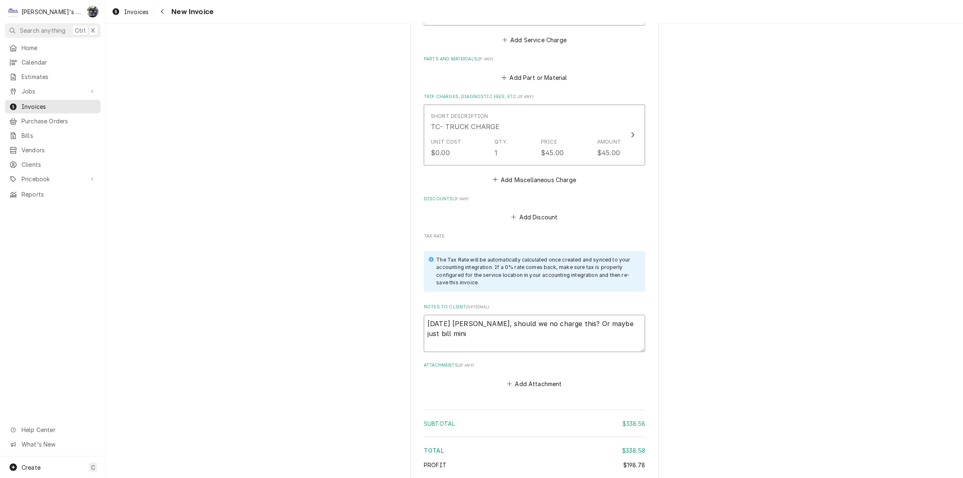
type textarea "x"
type textarea "9/4/2025 Sarah - Greg, should we no charge this? Or maybe just bill min"
type textarea "x"
type textarea "9/4/2025 Sarah - Greg, should we no charge this? Or maybe just bill mi"
type textarea "x"
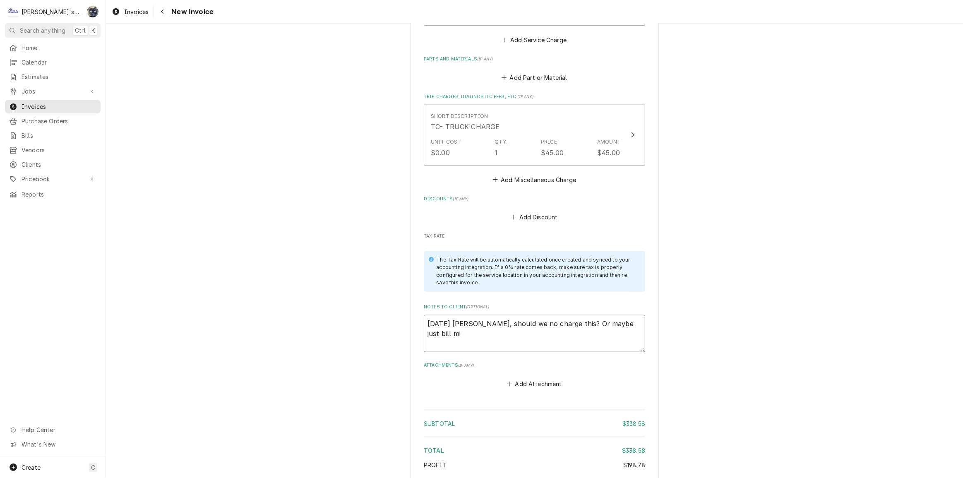
type textarea "9/4/2025 Sarah - Greg, should we no charge this? Or maybe just bill m"
type textarea "x"
type textarea "9/4/2025 Sarah - Greg, should we no charge this? Or maybe just bill"
type textarea "x"
type textarea "9/4/2025 Sarah - Greg, should we no charge this? Or maybe just bill"
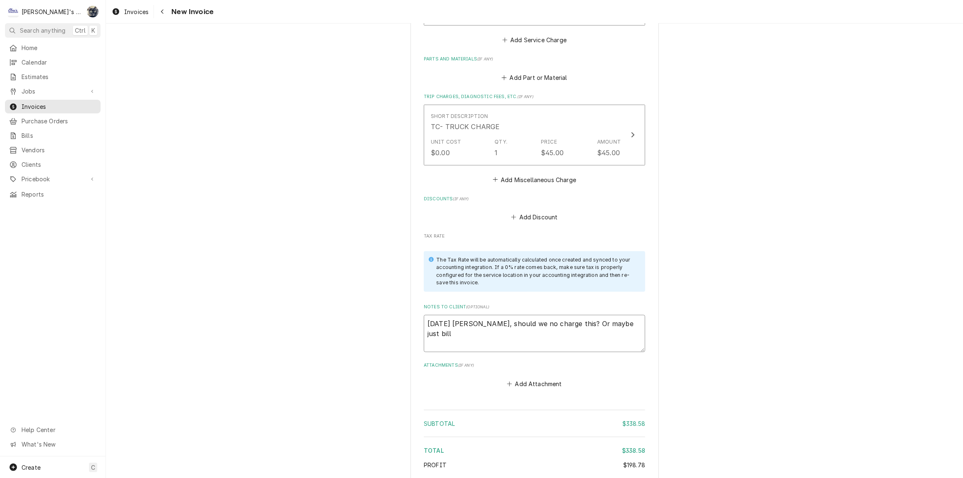
type textarea "x"
type textarea "9/4/2025 Sarah - Greg, should we no charge this? Or maybe just bil"
type textarea "x"
type textarea "9/4/2025 Sarah - Greg, should we no charge this? Or maybe just bi"
type textarea "x"
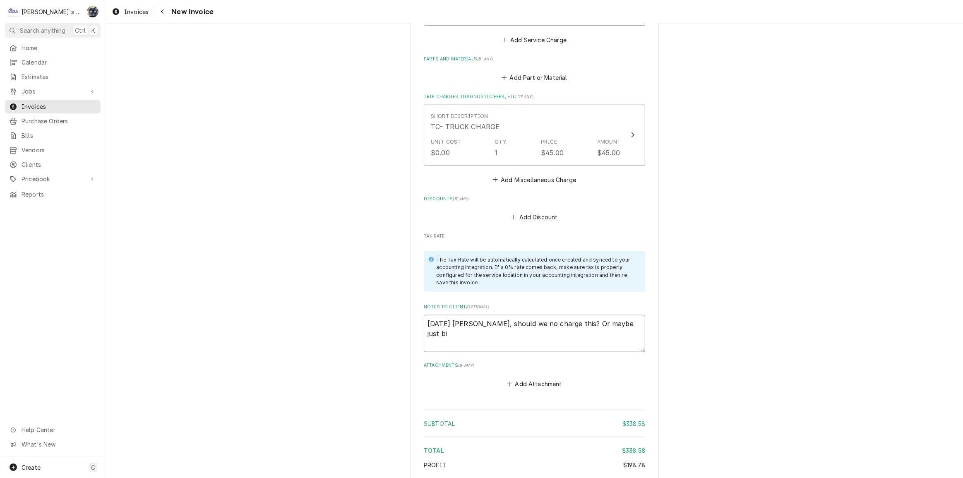
type textarea "9/4/2025 Sarah - Greg, should we no charge this? Or maybe just b"
type textarea "x"
type textarea "9/4/2025 Sarah - Greg, should we no charge this? Or maybe just"
type textarea "x"
type textarea "9/4/2025 Sarah - Greg, should we no charge this? Or maybe just"
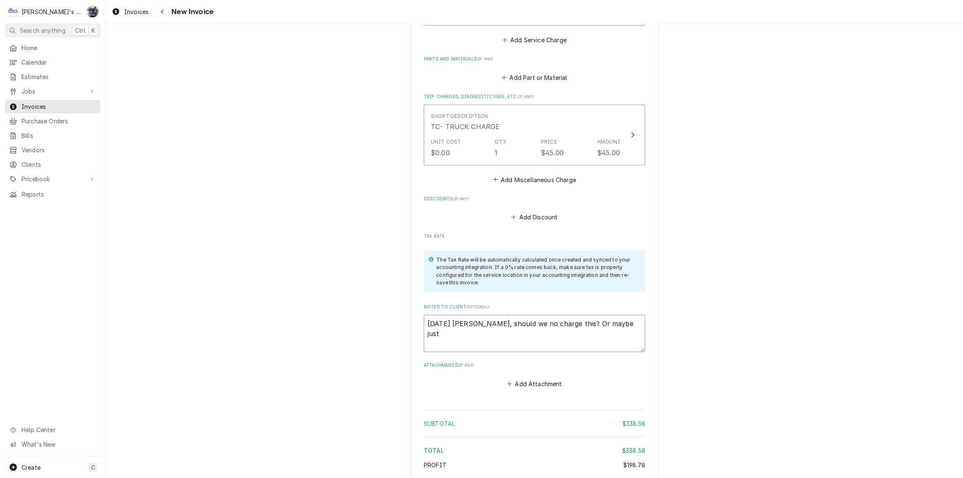
type textarea "x"
type textarea "9/4/2025 Sarah - Greg, should we no charge this? Or maybe ju"
type textarea "x"
type textarea "9/4/2025 Sarah - Greg, should we no charge this? Or maybe jus"
type textarea "x"
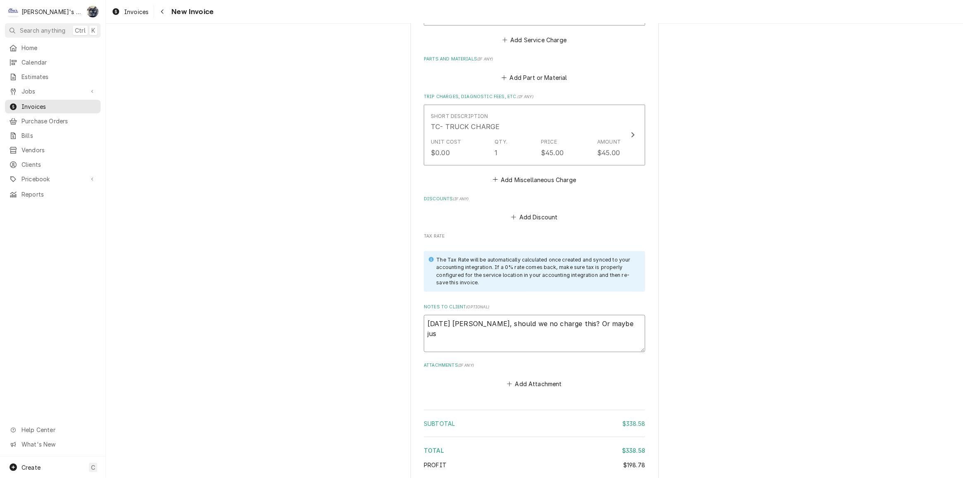
type textarea "9/4/2025 Sarah - Greg, should we no charge this? Or maybe just"
type textarea "x"
type textarea "9/4/2025 Sarah - Greg, should we no charge this? Or maybe justu"
type textarea "x"
type textarea "9/4/2025 Sarah - Greg, should we no charge this? Or maybe justu"
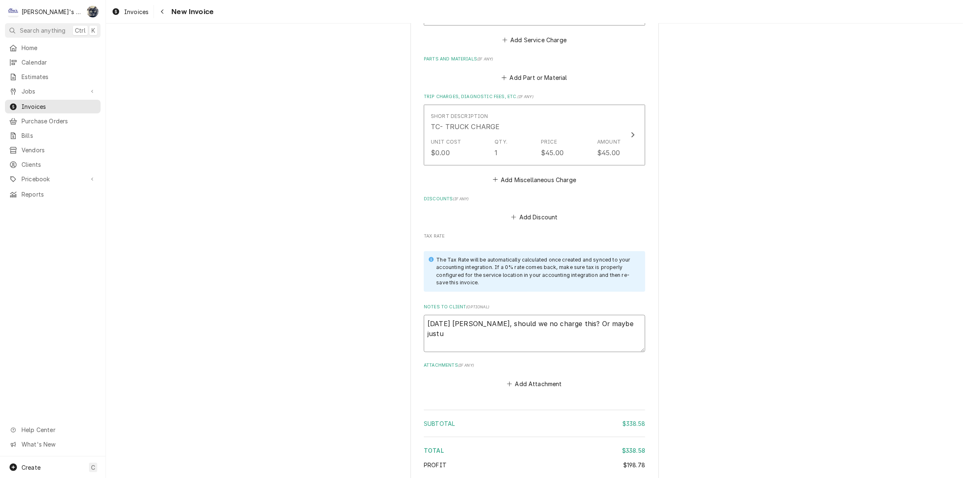
type textarea "x"
type textarea "9/4/2025 Sarah - Greg, should we no charge this? Or maybe justu"
type textarea "x"
type textarea "9/4/2025 Sarah - Greg, should we no charge this? Or maybe just"
type textarea "x"
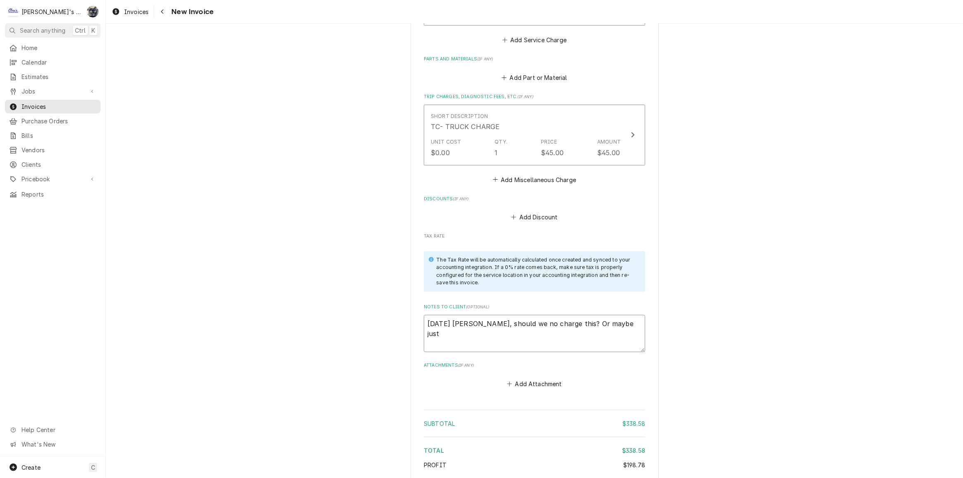
type textarea "9/4/2025 Sarah - Greg, should we no charge this? Or maybe just"
type textarea "x"
type textarea "9/4/2025 Sarah - Greg, should we no charge this? Or maybe just b"
type textarea "x"
type textarea "9/4/2025 Sarah - Greg, should we no charge this? Or maybe just"
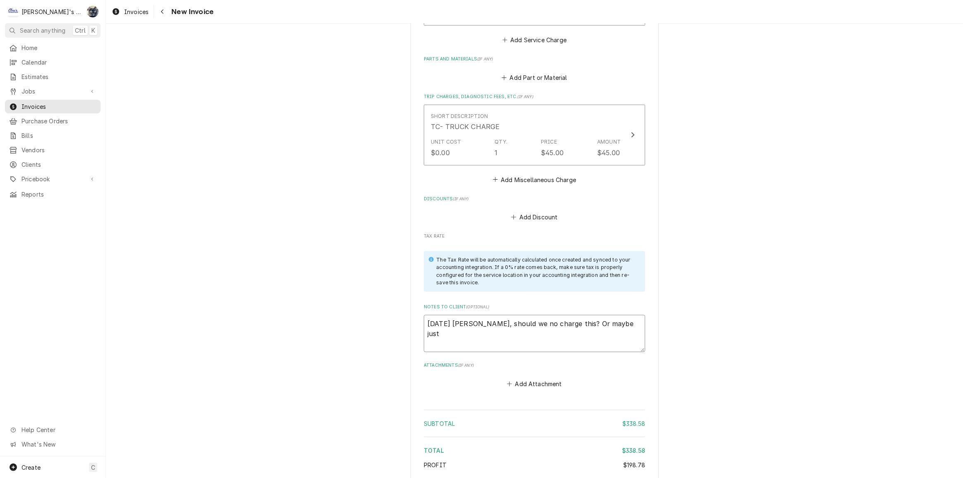
type textarea "x"
type textarea "9/4/2025 Sarah - Greg, should we no charge this? Or maybe just"
type textarea "x"
type textarea "9/4/2025 Sarah - Greg, should we no charge this? Or maybe jus"
type textarea "x"
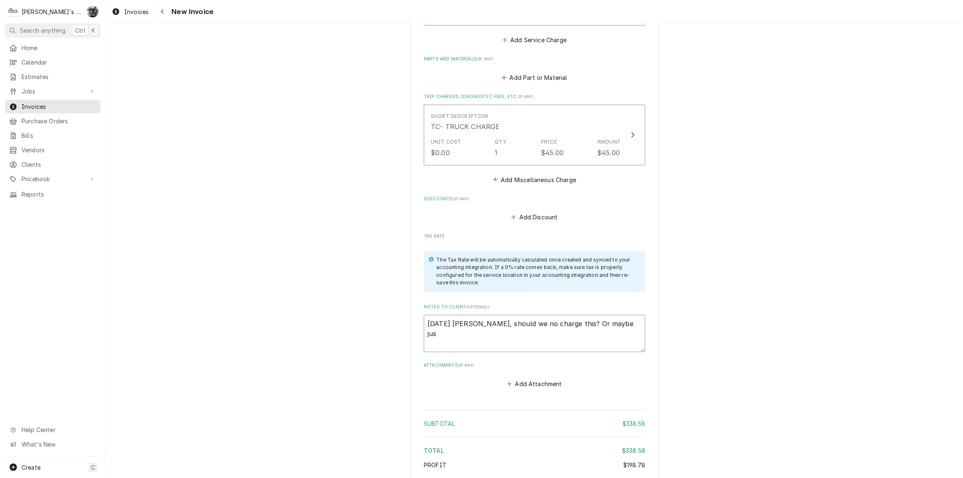
type textarea "9/4/2025 Sarah - Greg, should we no charge this? Or maybe ju"
type textarea "x"
type textarea "9/4/2025 Sarah - Greg, should we no charge this? Or maybe j"
type textarea "x"
type textarea "9/4/2025 Sarah - Greg, should we no charge this? Or maybe"
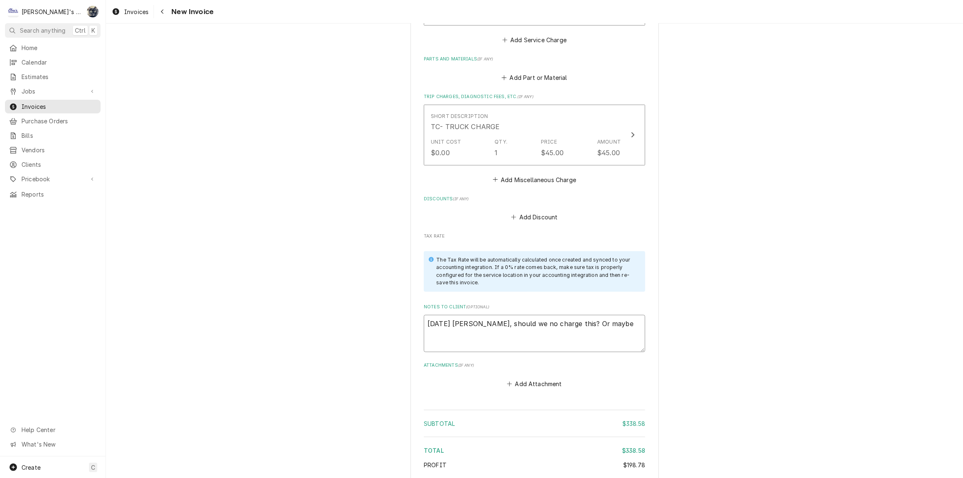
type textarea "x"
type textarea "9/4/2025 Sarah - Greg, should we no charge this? Or maybe b"
type textarea "x"
type textarea "9/4/2025 Sarah - Greg, should we no charge this? Or maybe bi"
type textarea "x"
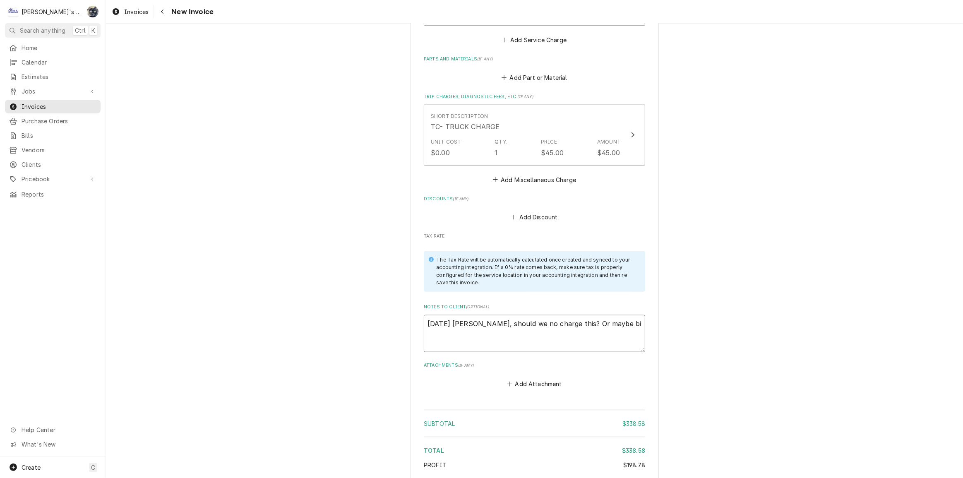
type textarea "9/4/2025 Sarah - Greg, should we no charge this? Or maybe bil"
type textarea "x"
type textarea "9/4/2025 Sarah - Greg, should we no charge this? Or maybe bill"
type textarea "x"
type textarea "9/4/2025 Sarah - Greg, should we no charge this? Or maybe bill"
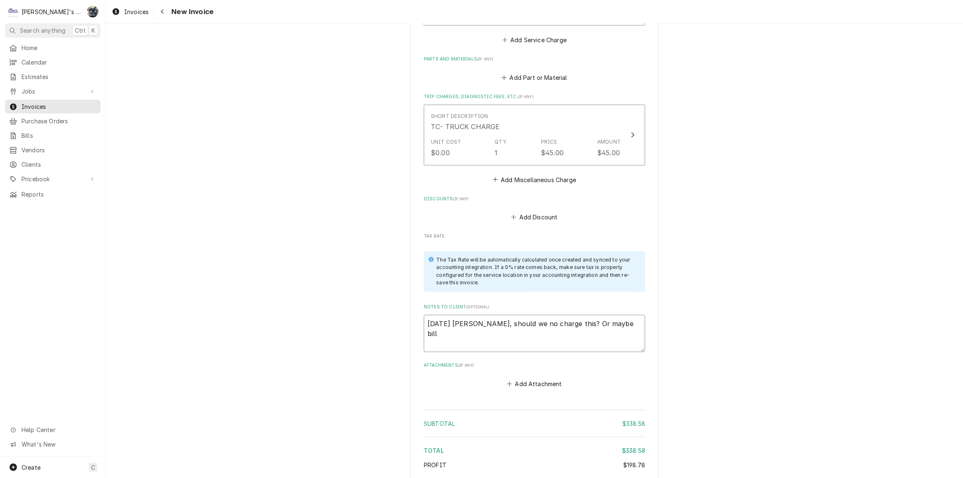
type textarea "x"
type textarea "9/4/2025 Sarah - Greg, should we no charge this? Or maybe bill m"
type textarea "x"
type textarea "9/4/2025 Sarah - Greg, should we no charge this? Or maybe bill mi"
type textarea "x"
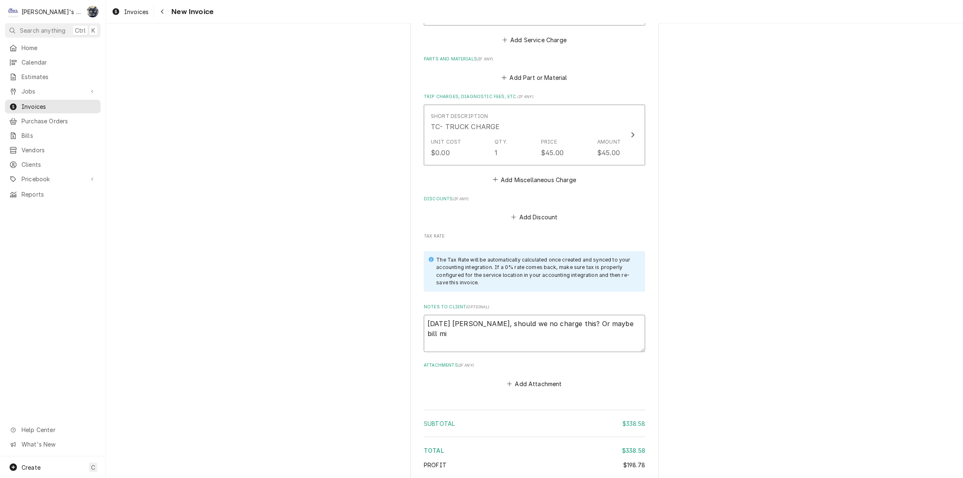
type textarea "9/4/2025 Sarah - Greg, should we no charge this? Or maybe bill min"
type textarea "x"
type textarea "9/4/2025 Sarah - Greg, should we no charge this? Or maybe bill mi"
type textarea "x"
type textarea "9/4/2025 Sarah - Greg, should we no charge this? Or maybe bill m"
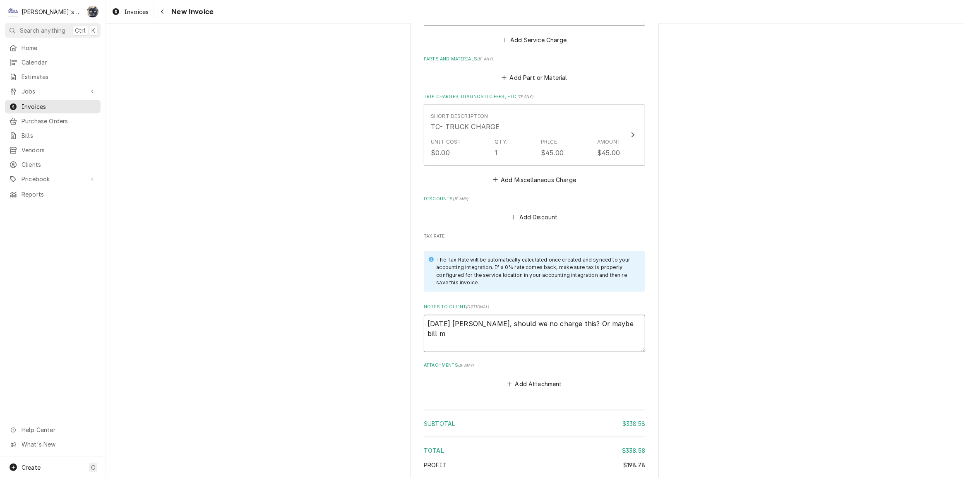
type textarea "x"
type textarea "9/4/2025 Sarah - Greg, should we no charge this? Or maybe bill"
type textarea "x"
type textarea "9/4/2025 Sarah - Greg, should we no charge this? Or maybe bill t"
type textarea "x"
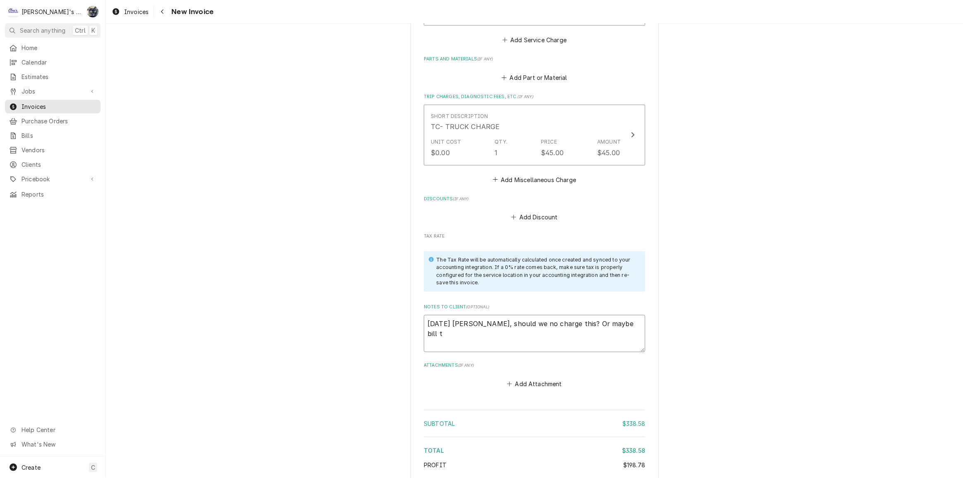
type textarea "9/4/2025 Sarah - Greg, should we no charge this? Or maybe bill th"
type textarea "x"
type textarea "9/4/2025 Sarah - Greg, should we no charge this? Or maybe bill the"
type textarea "x"
type textarea "9/4/2025 Sarah - Greg, should we no charge this? Or maybe bill the"
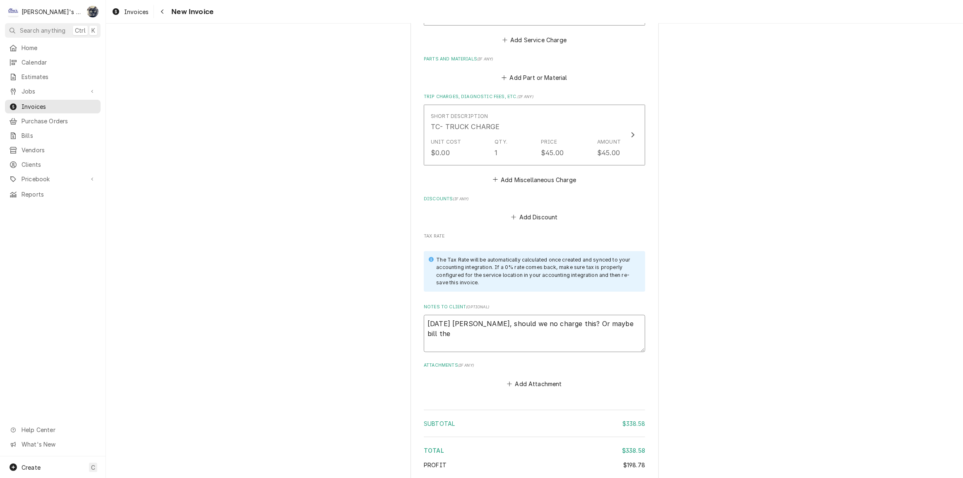
type textarea "x"
type textarea "9/4/2025 Sarah - Greg, should we no charge this? Or maybe bill the m"
type textarea "x"
type textarea "9/4/2025 Sarah - Greg, should we no charge this? Or maybe bill the mi"
type textarea "x"
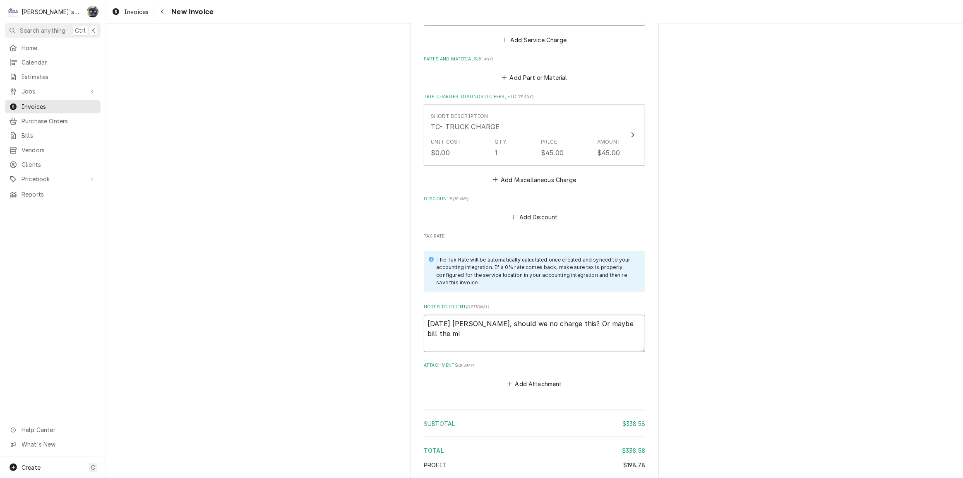
type textarea "9/4/2025 Sarah - Greg, should we no charge this? Or maybe bill the min"
type textarea "x"
type textarea "9/4/2025 Sarah - Greg, should we no charge this? Or maybe bill the minu"
type textarea "x"
type textarea "9/4/2025 Sarah - Greg, should we no charge this? Or maybe bill the minum"
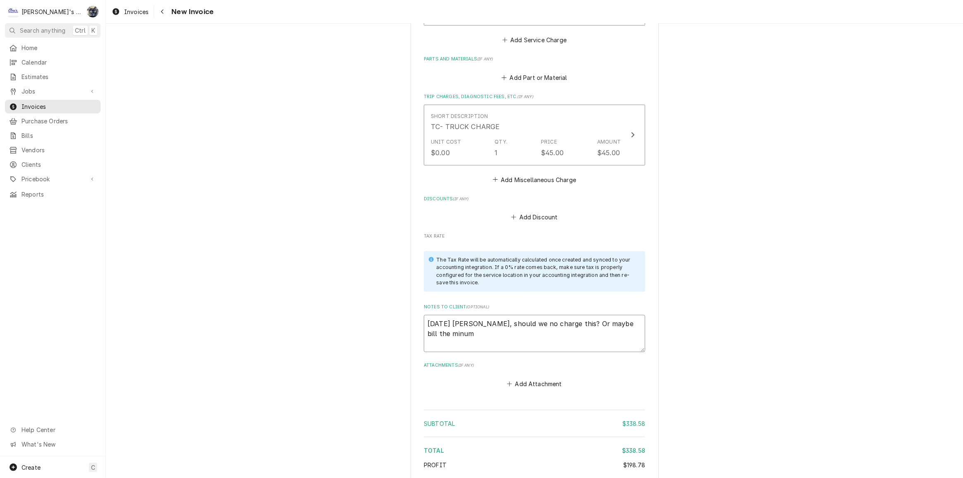
type textarea "x"
type textarea "9/4/2025 Sarah - Greg, should we no charge this? Or maybe bill the minumi"
type textarea "x"
type textarea "9/4/2025 Sarah - Greg, should we no charge this? Or maybe bill the minum"
type textarea "x"
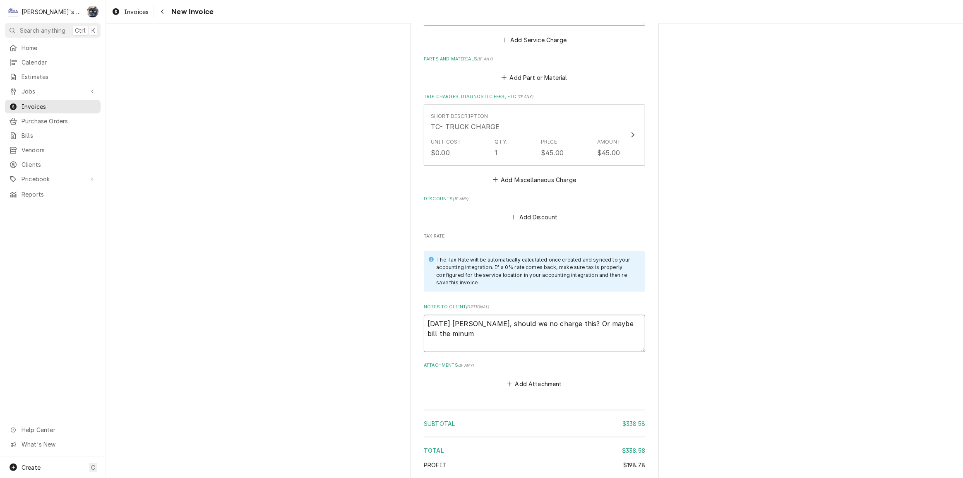
type textarea "9/4/2025 Sarah - Greg, should we no charge this? Or maybe bill the minu"
type textarea "x"
type textarea "9/4/2025 Sarah - Greg, should we no charge this? Or maybe bill the min"
type textarea "x"
type textarea "9/4/2025 Sarah - Greg, should we no charge this? Or maybe bill the mini"
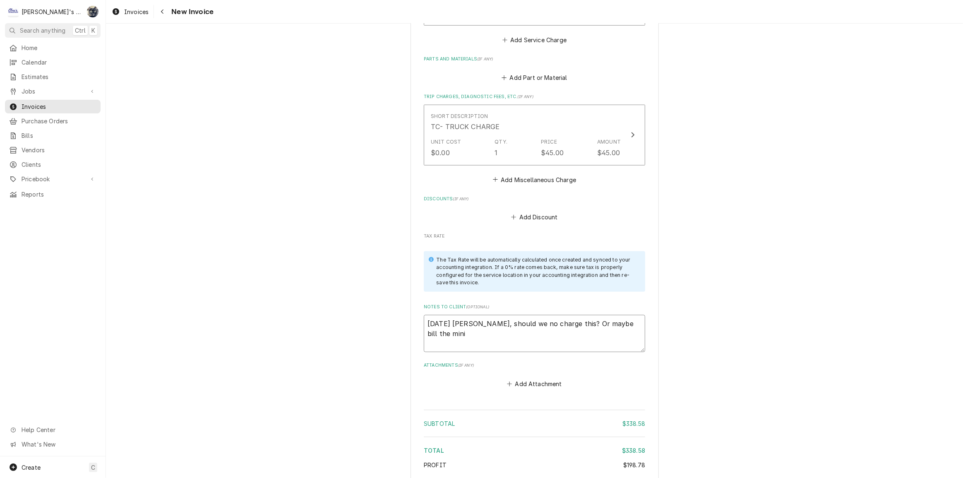
type textarea "x"
type textarea "9/4/2025 Sarah - Greg, should we no charge this? Or maybe bill the minim"
type textarea "x"
type textarea "9/4/2025 Sarah - Greg, should we no charge this? Or maybe bill the minimj"
type textarea "x"
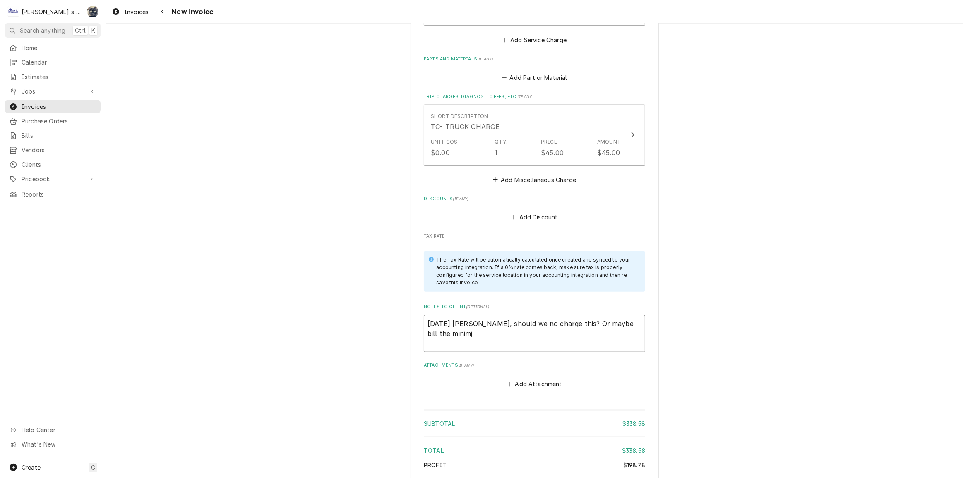
type textarea "9/4/2025 Sarah - Greg, should we no charge this? Or maybe bill the minimju"
type textarea "x"
type textarea "9/4/2025 Sarah - Greg, should we no charge this? Or maybe bill the minimj"
type textarea "x"
type textarea "9/4/2025 Sarah - Greg, should we no charge this? Or maybe bill the minim"
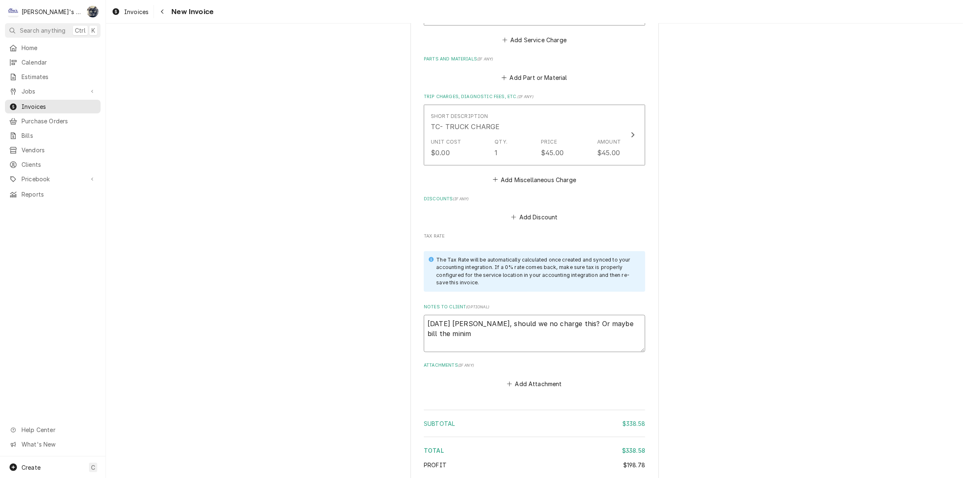
type textarea "x"
type textarea "9/4/2025 Sarah - Greg, should we no charge this? Or maybe bill the minimu"
type textarea "x"
type textarea "9/4/2025 Sarah - Greg, should we no charge this? Or maybe bill the minimum"
type textarea "x"
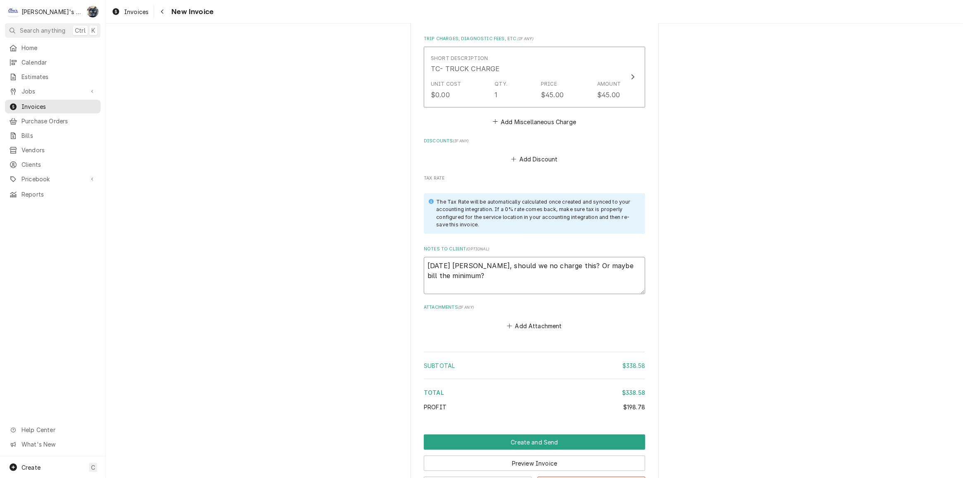
scroll to position [1057, 0]
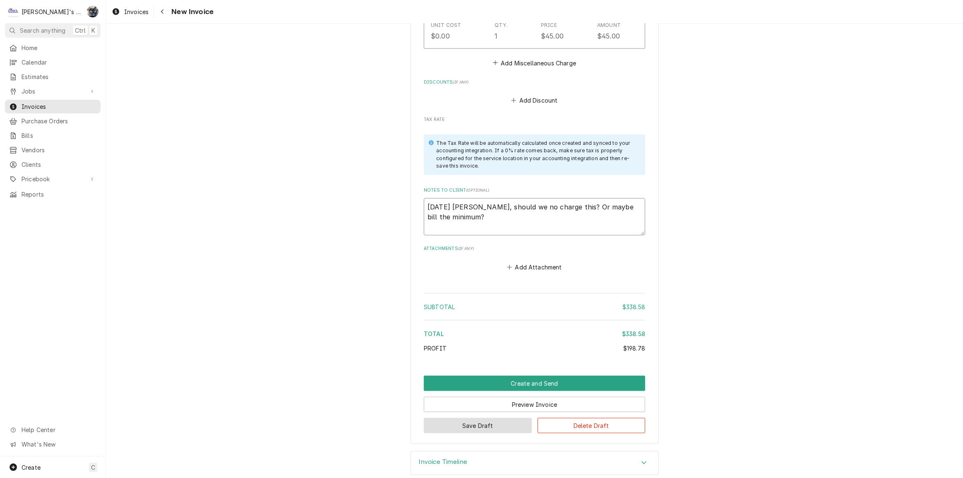
type textarea "9/4/2025 Sarah - Greg, should we no charge this? Or maybe bill the minimum?"
click at [515, 418] on button "Save Draft" at bounding box center [478, 425] width 108 height 15
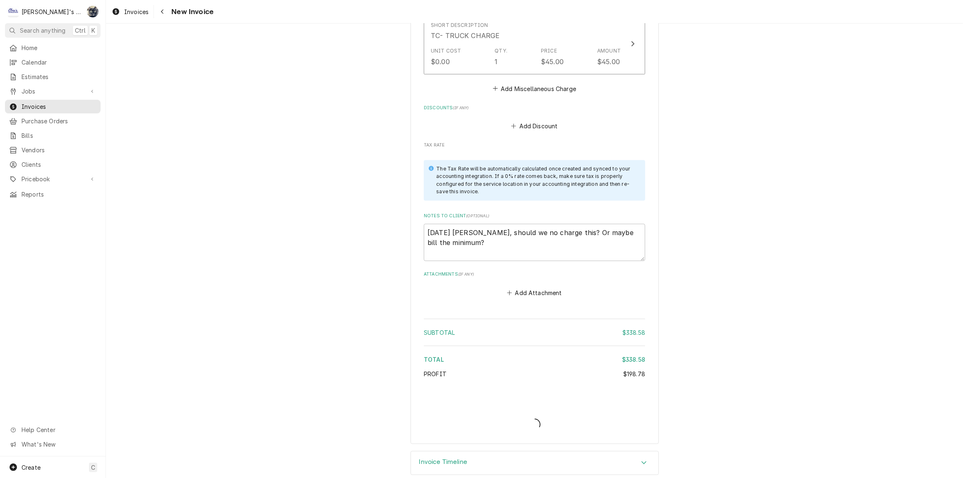
type textarea "x"
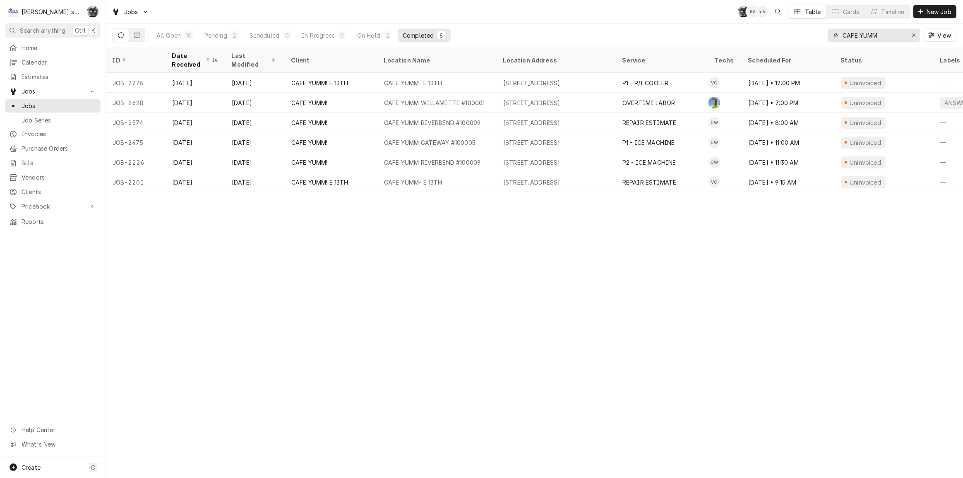
drag, startPoint x: 886, startPoint y: 35, endPoint x: 823, endPoint y: 35, distance: 63.3
click at [823, 35] on div "All Open 10 Pending 2 Scheduled 0 In Progress 0 On Hold 2 Completed 6 CAFE YUMM…" at bounding box center [535, 35] width 844 height 23
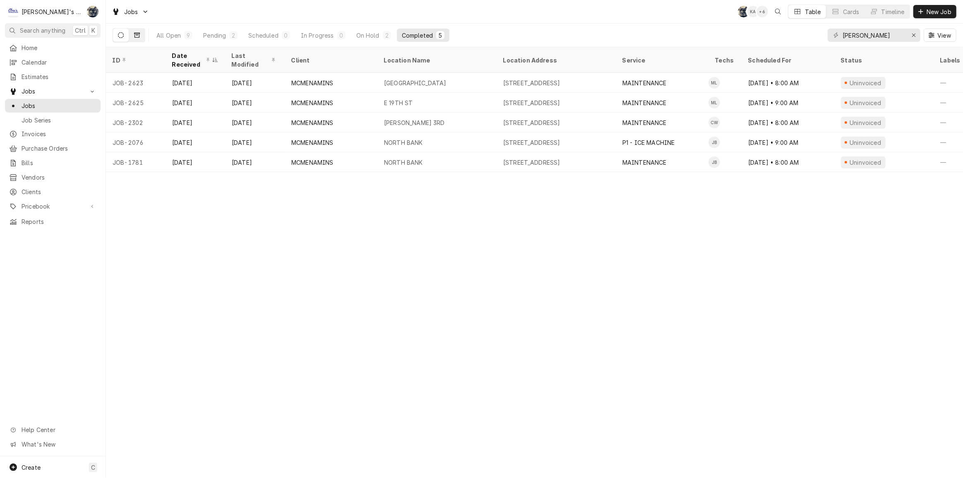
click at [142, 34] on button "Dynamic Content Wrapper" at bounding box center [137, 35] width 16 height 13
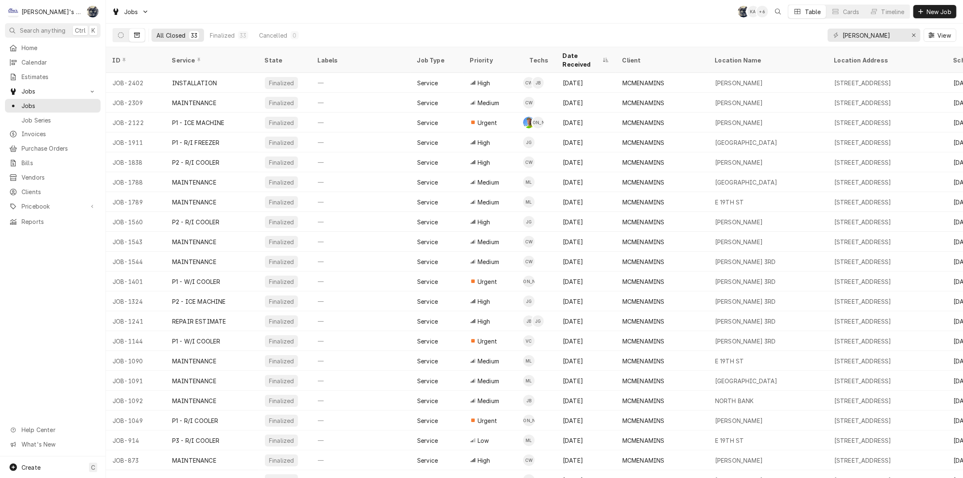
drag, startPoint x: 896, startPoint y: 24, endPoint x: 896, endPoint y: 29, distance: 5.0
click at [896, 26] on div "mcmenamin View" at bounding box center [892, 35] width 129 height 23
click at [896, 35] on input "mcmenamin" at bounding box center [874, 35] width 62 height 13
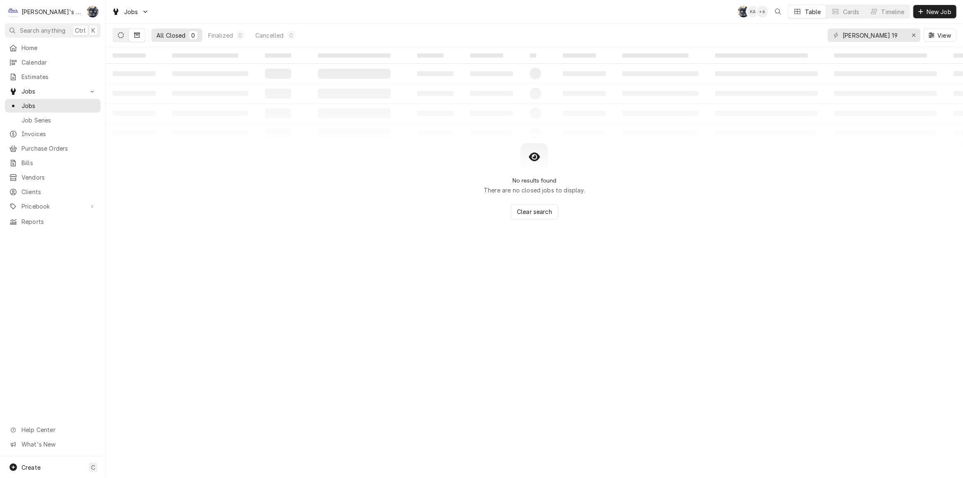
click at [125, 37] on button "Dynamic Content Wrapper" at bounding box center [121, 35] width 16 height 13
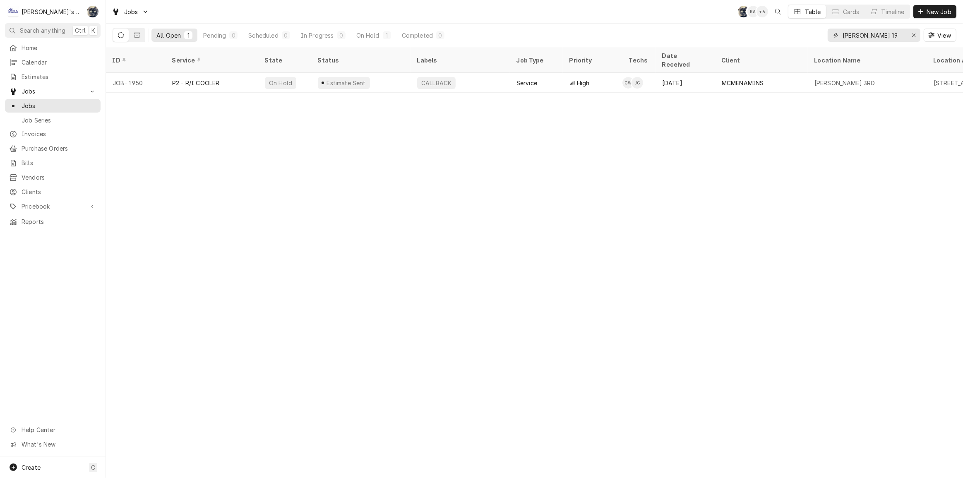
click at [898, 33] on input "mcmenamin's 19" at bounding box center [874, 35] width 62 height 13
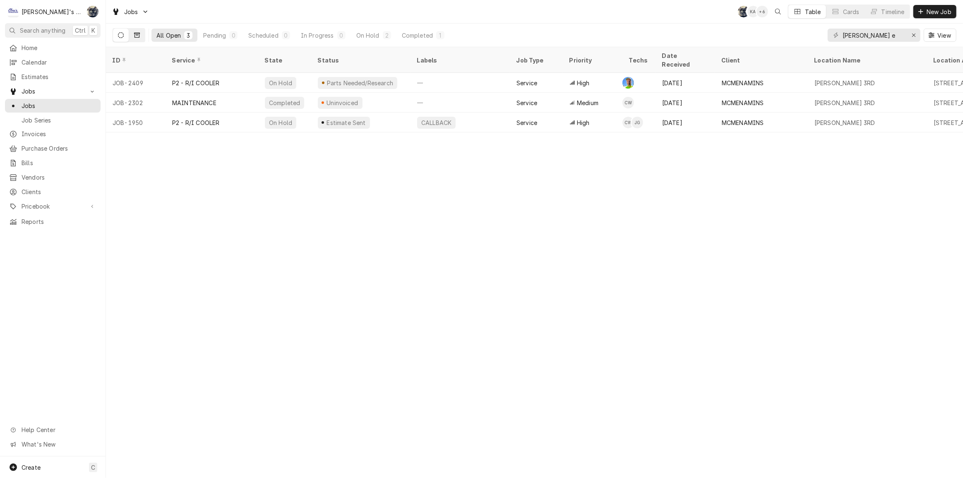
click at [139, 38] on icon "Dynamic Content Wrapper" at bounding box center [137, 35] width 6 height 6
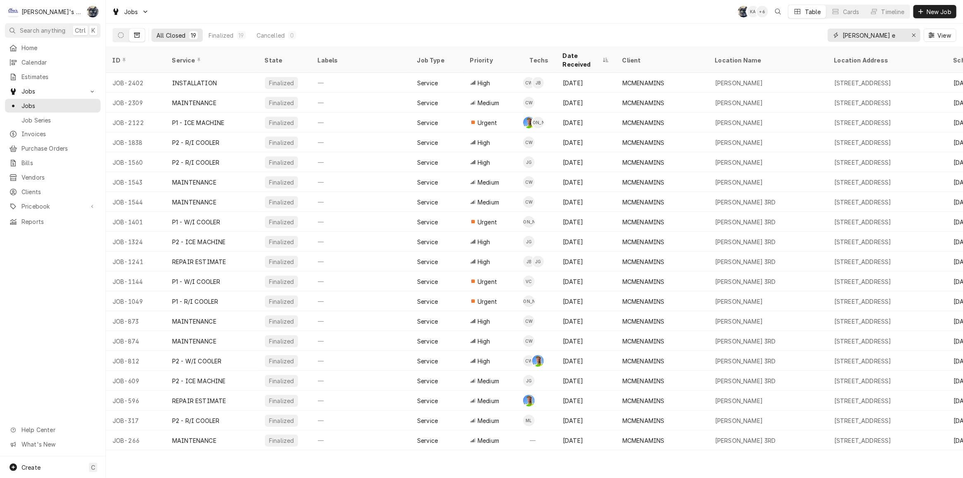
click at [898, 35] on input "mcmenamin's e" at bounding box center [874, 35] width 62 height 13
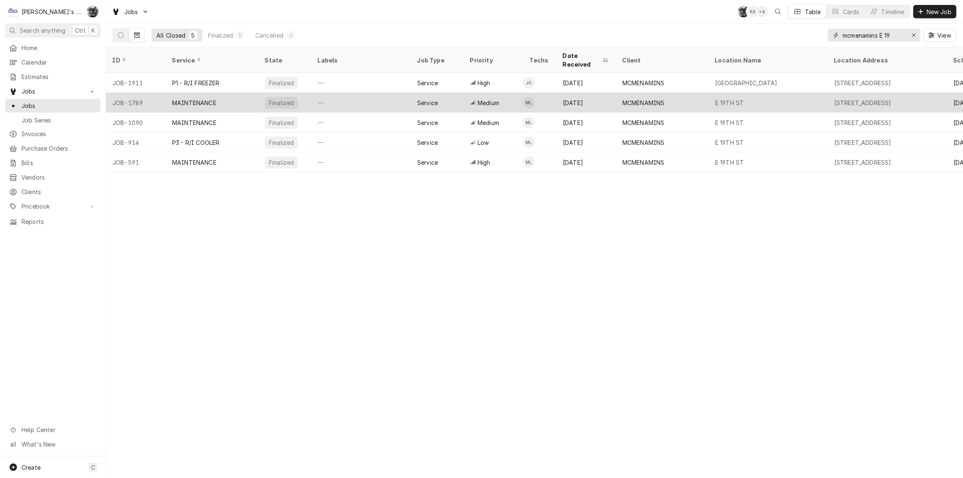
type input "mcmenamins E 19"
click at [582, 96] on div "May 5" at bounding box center [586, 103] width 60 height 20
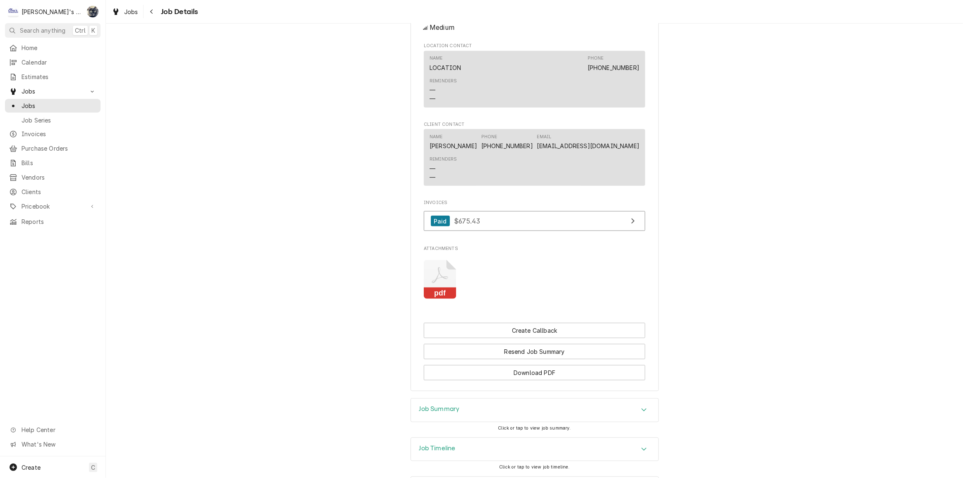
scroll to position [488, 0]
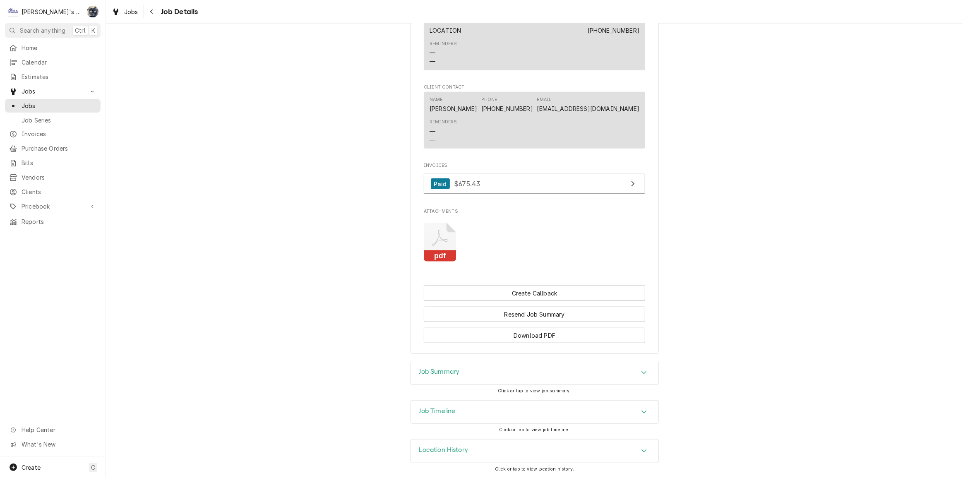
click at [456, 376] on div "Job Summary" at bounding box center [534, 372] width 247 height 23
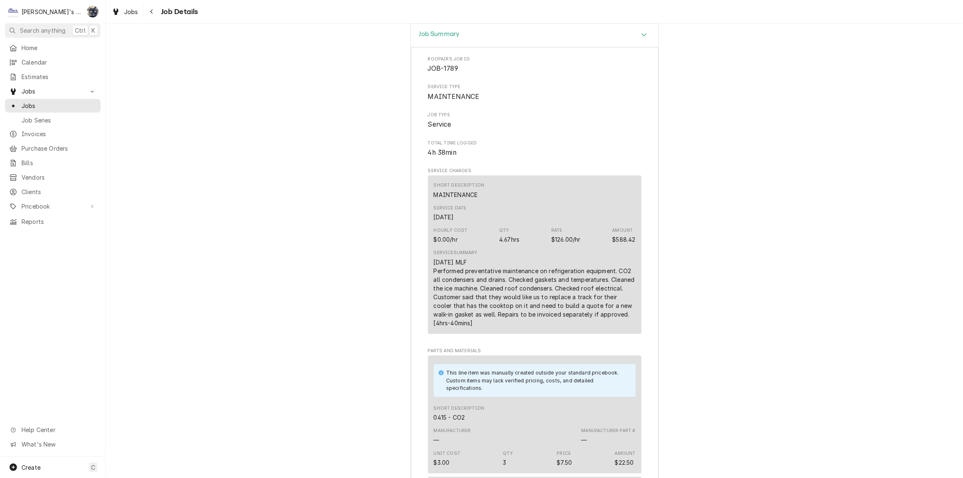
scroll to position [939, 0]
